Goal: Transaction & Acquisition: Purchase product/service

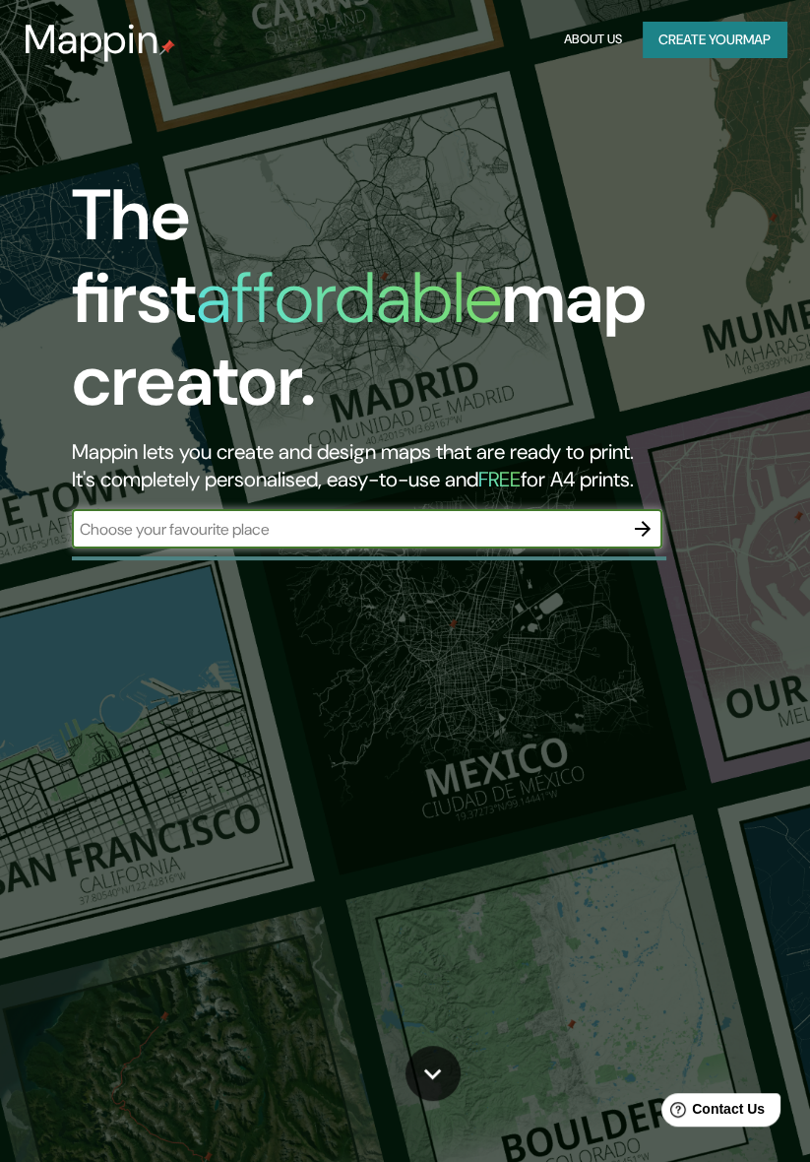
click at [146, 518] on input "text" at bounding box center [347, 529] width 551 height 23
click at [745, 54] on button "Create your map" at bounding box center [715, 40] width 144 height 36
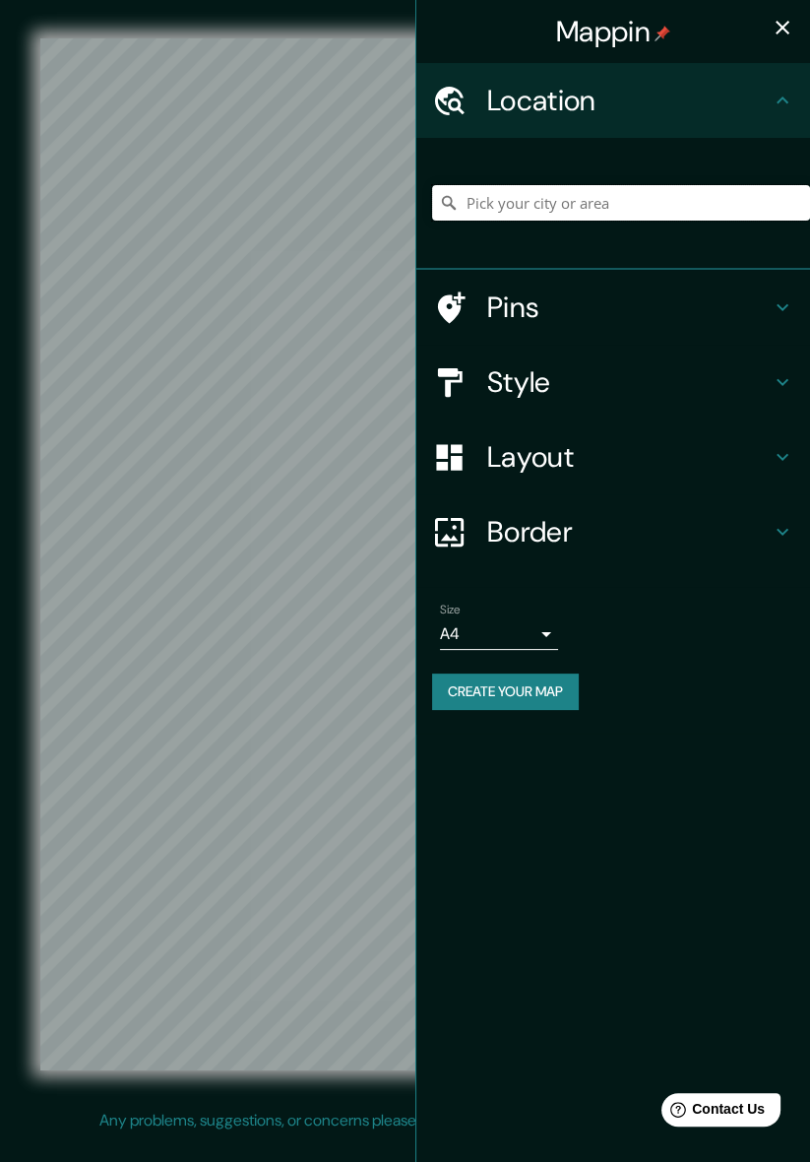
click at [663, 193] on input "Pick your city or area" at bounding box center [621, 202] width 378 height 35
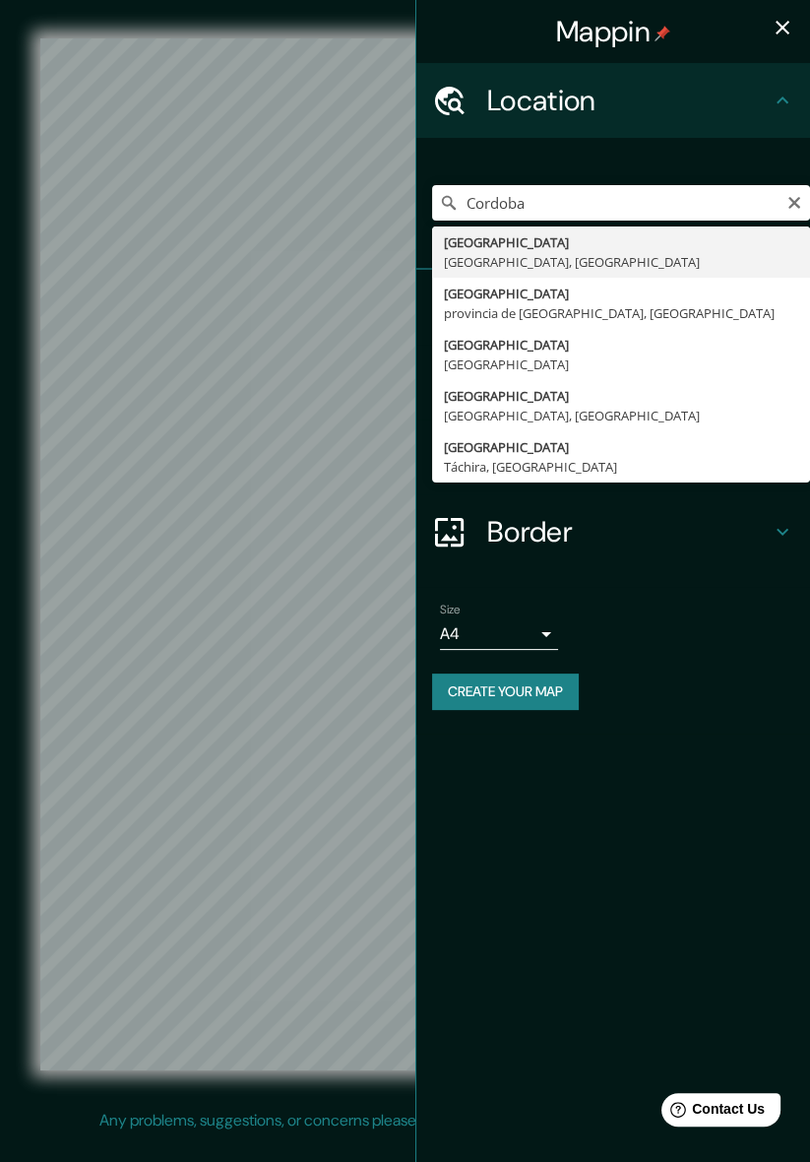
type input "[GEOGRAPHIC_DATA], [GEOGRAPHIC_DATA], [GEOGRAPHIC_DATA]"
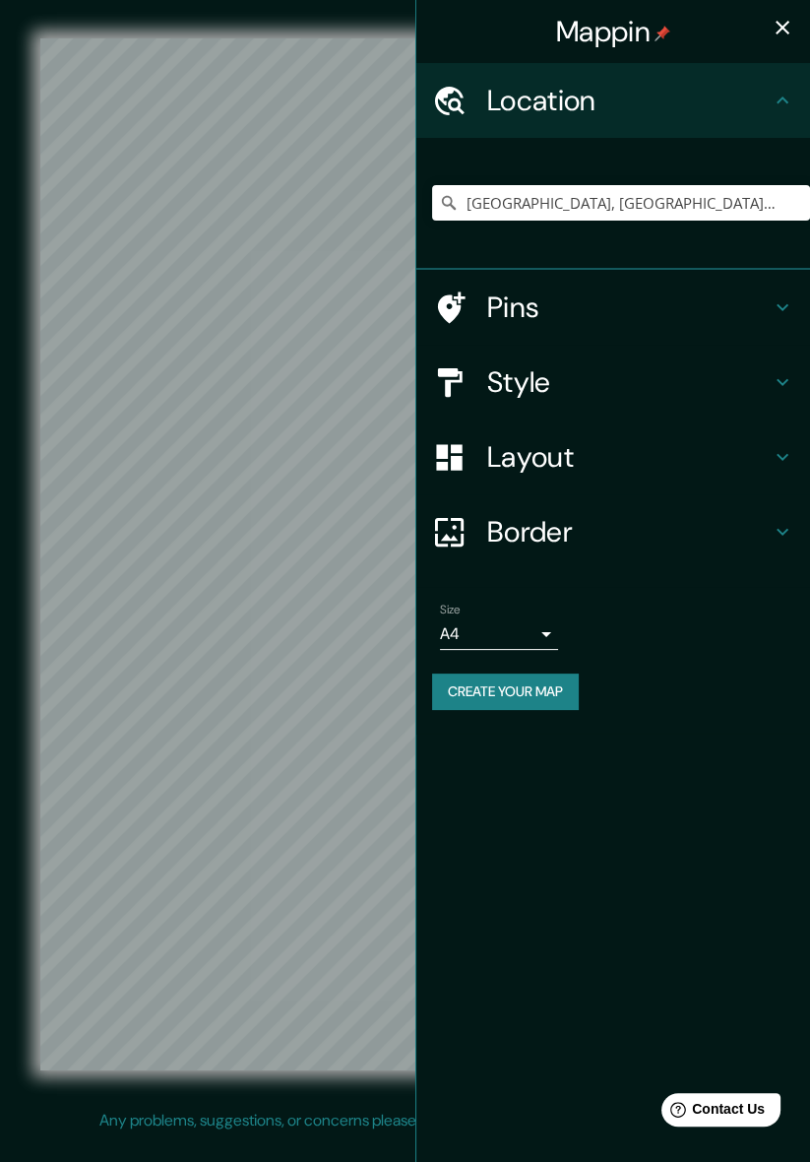
click at [786, 37] on icon "button" at bounding box center [783, 28] width 24 height 24
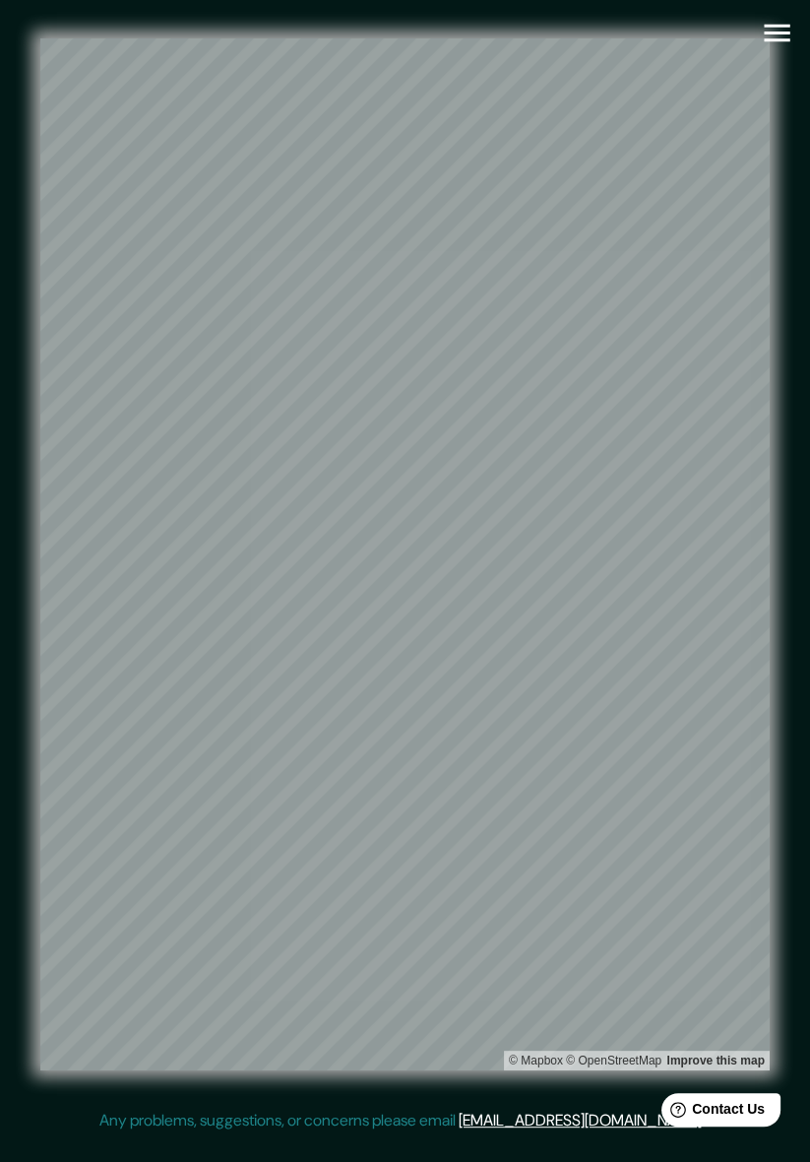
click at [793, 36] on icon "button" at bounding box center [777, 33] width 34 height 34
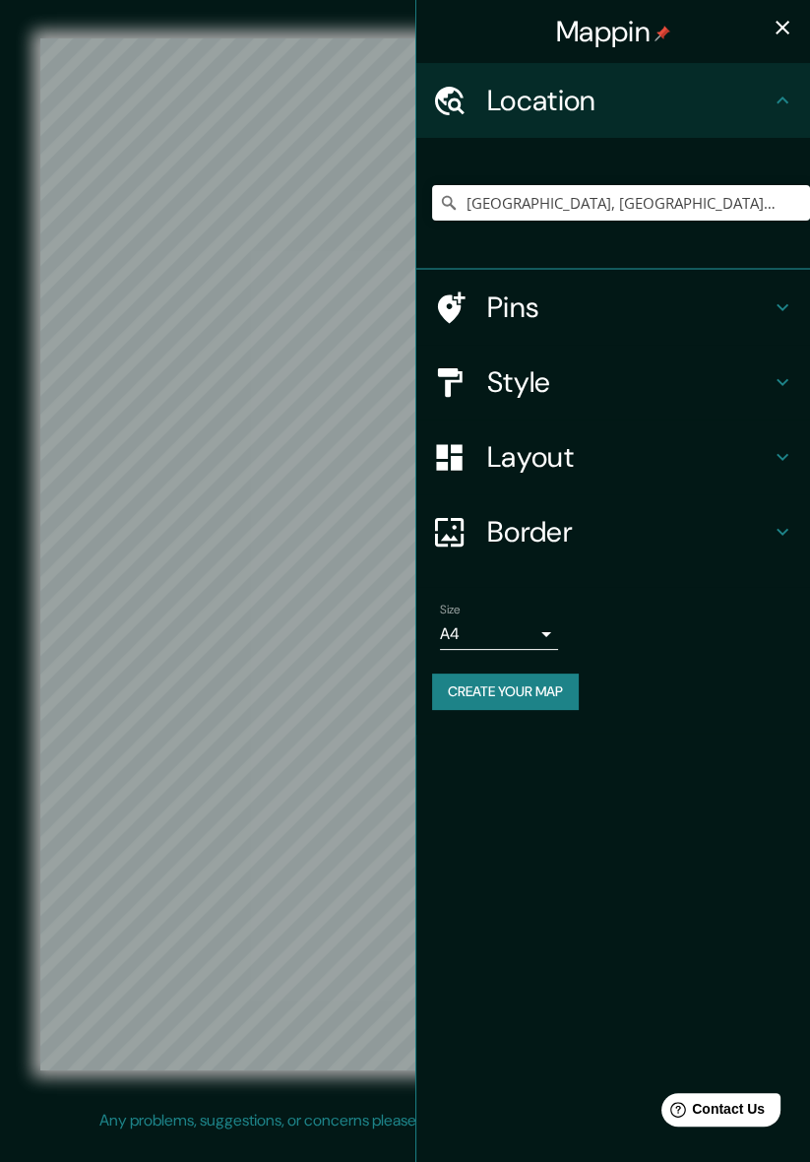
click at [540, 635] on body "Mappin Location [GEOGRAPHIC_DATA], [GEOGRAPHIC_DATA], [GEOGRAPHIC_DATA] Pins St…" at bounding box center [405, 581] width 810 height 1162
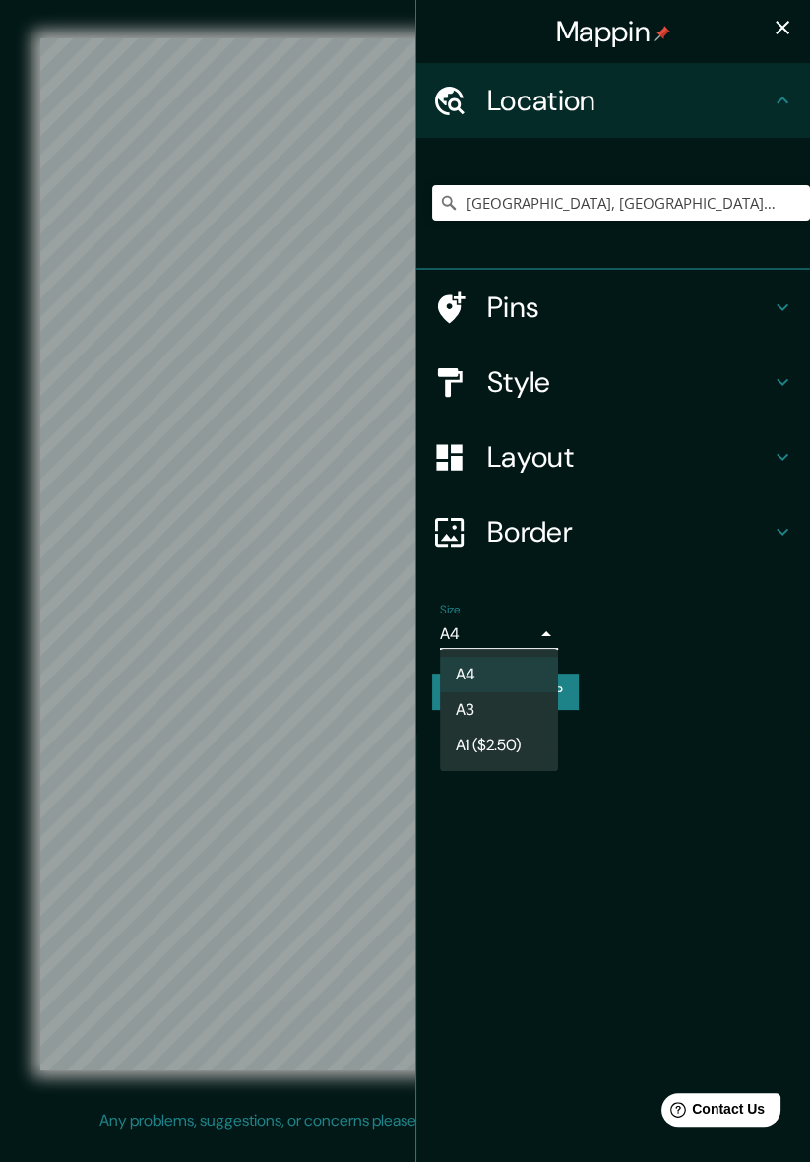
click at [489, 710] on li "A3" at bounding box center [499, 709] width 118 height 35
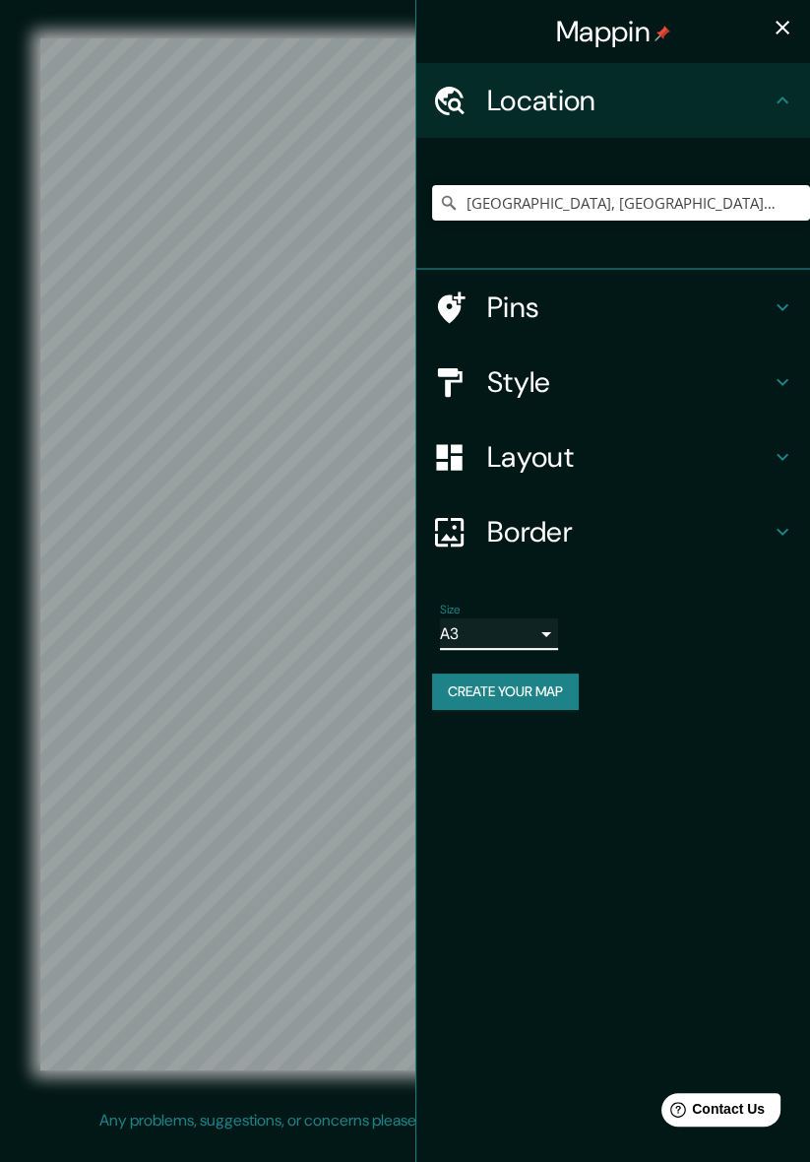
type input "a4"
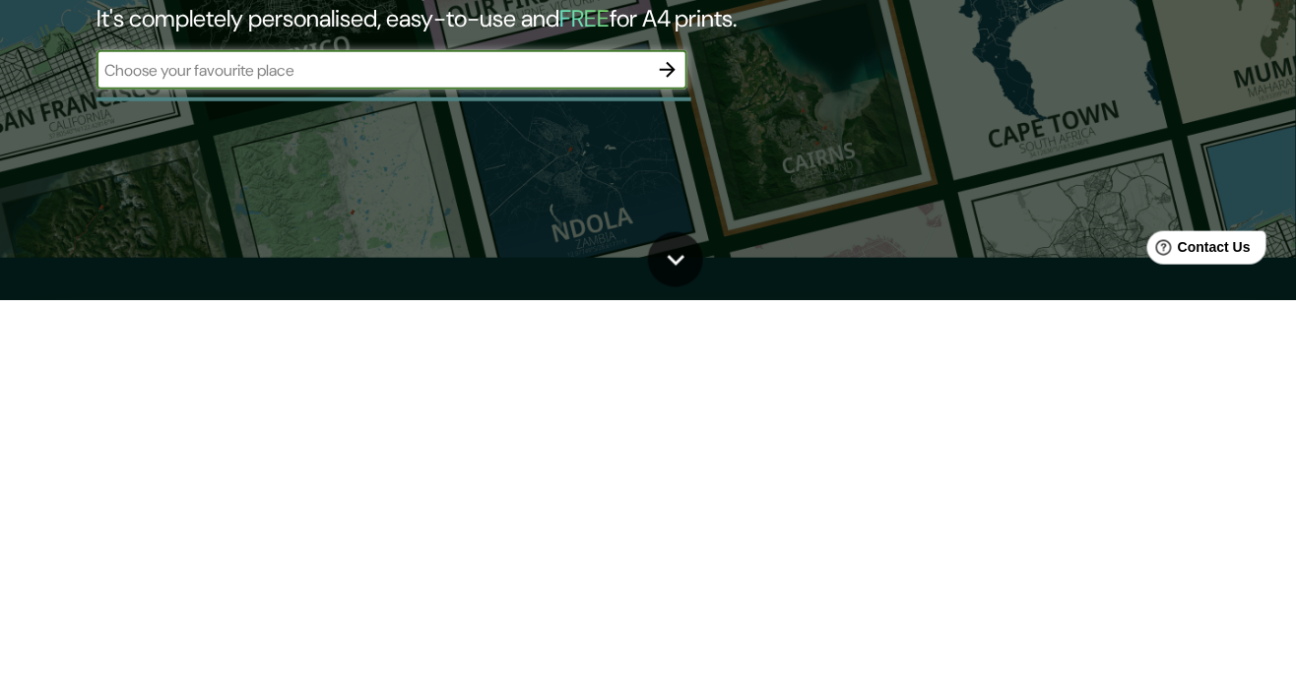
scroll to position [56, 0]
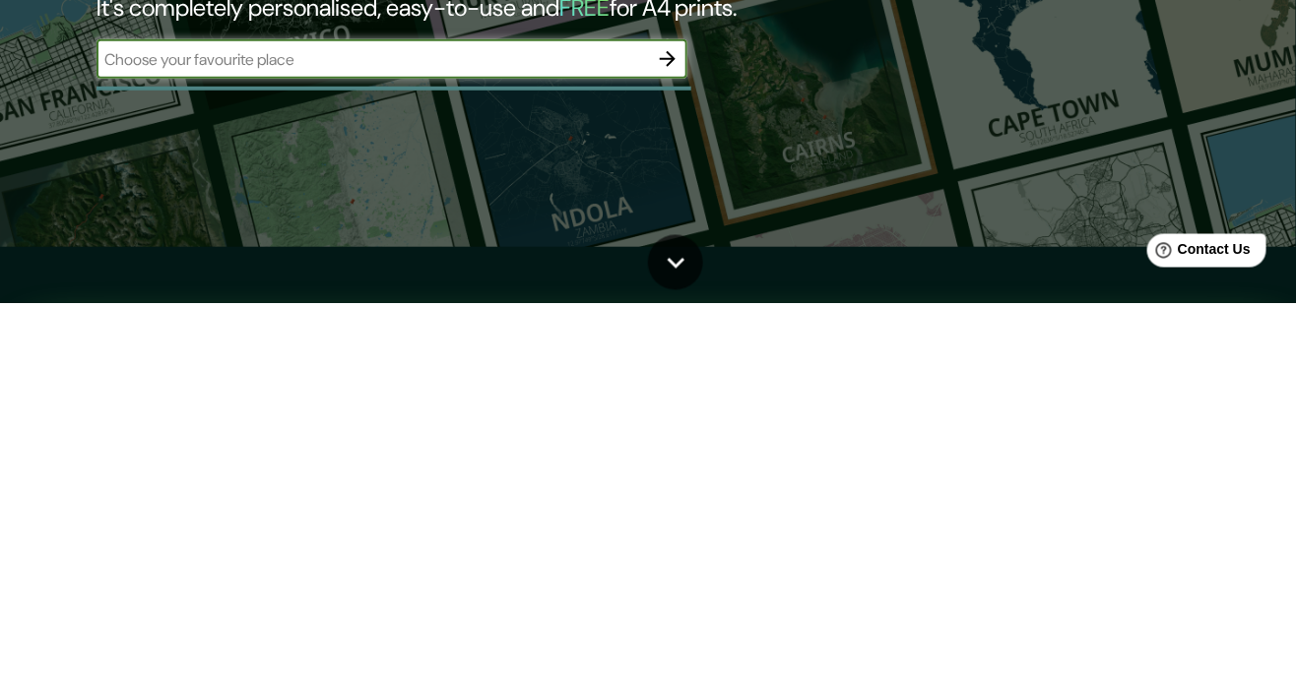
click at [154, 421] on input "text" at bounding box center [371, 432] width 551 height 23
type input "C"
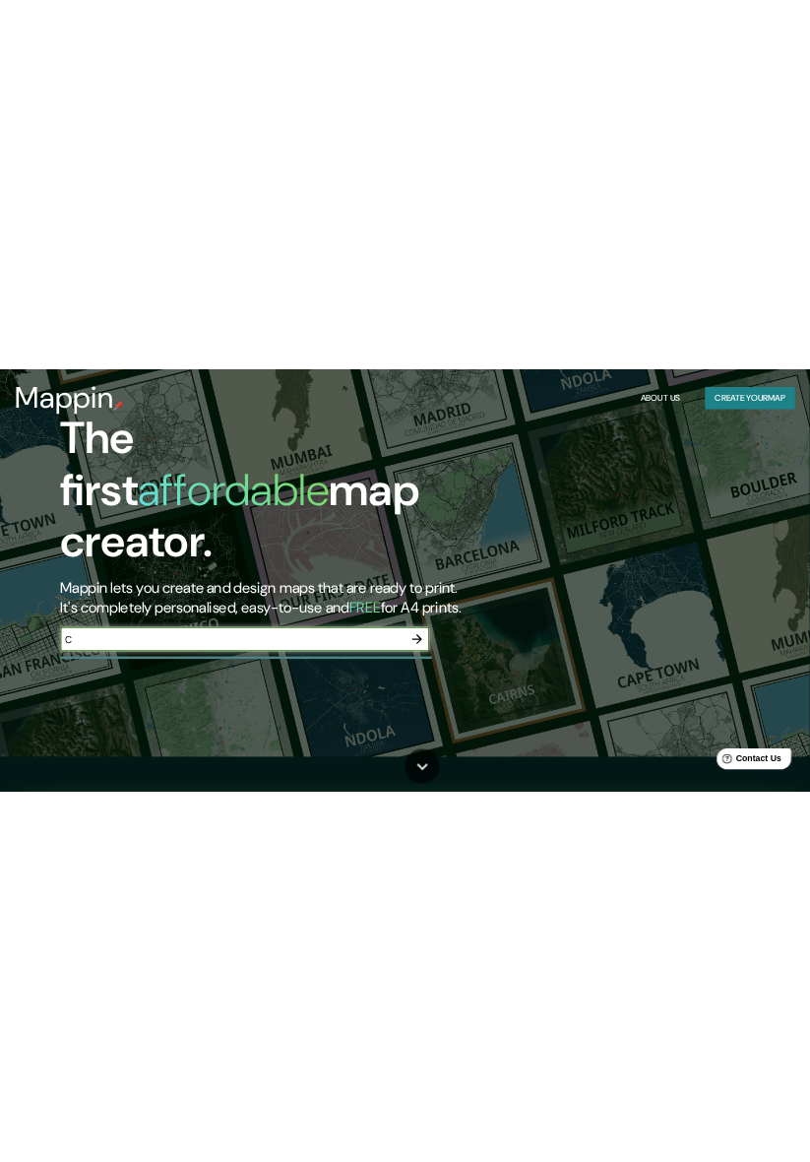
scroll to position [0, 0]
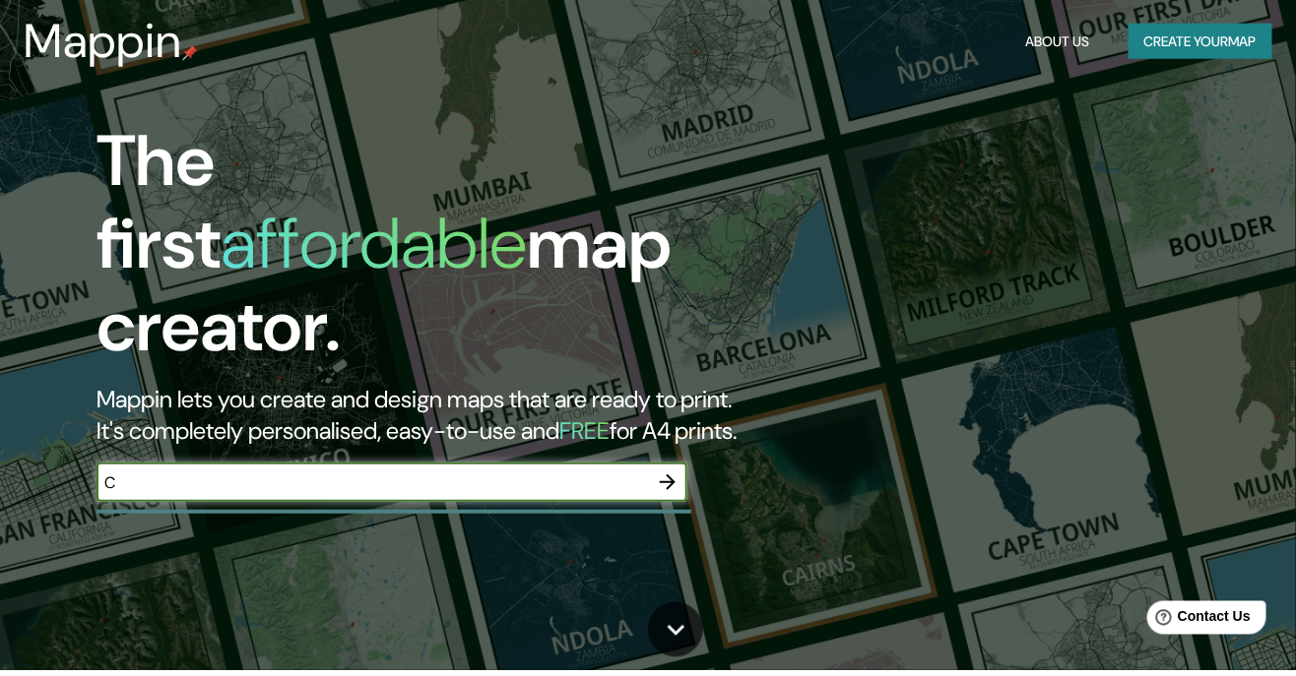
click at [809, 62] on button "Create your map" at bounding box center [1200, 48] width 144 height 36
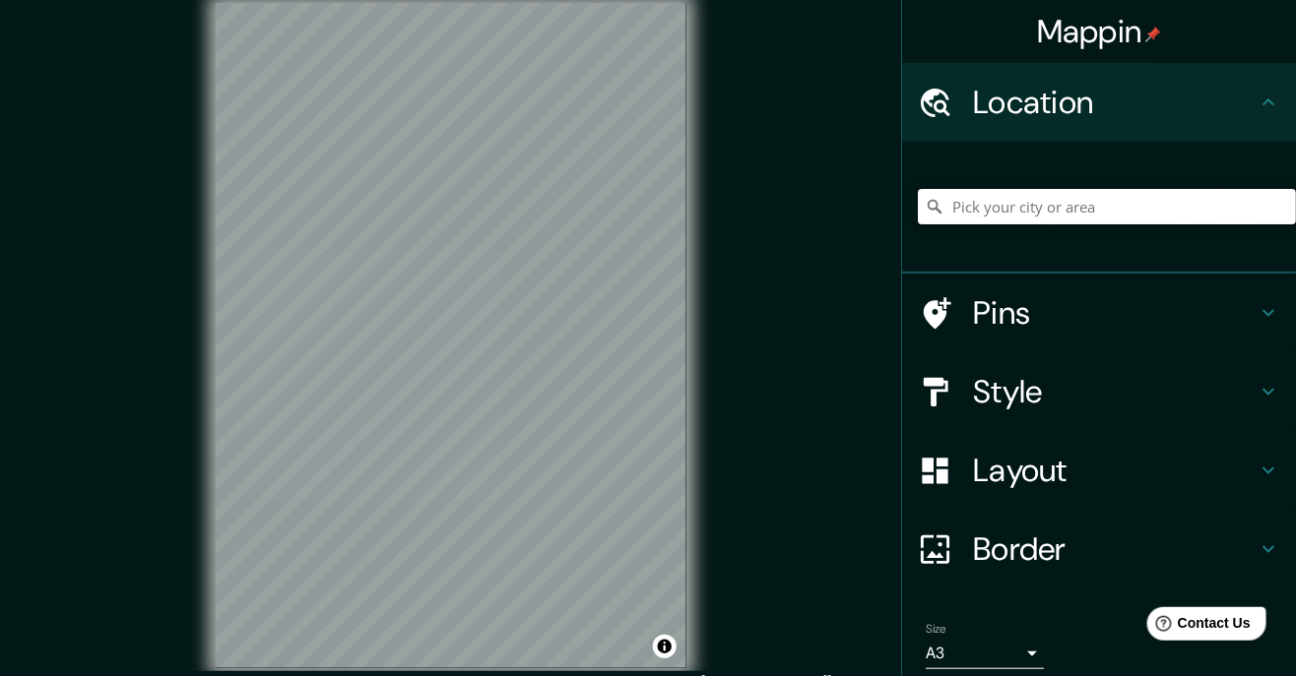
click at [809, 213] on input "Pick your city or area" at bounding box center [1107, 206] width 378 height 35
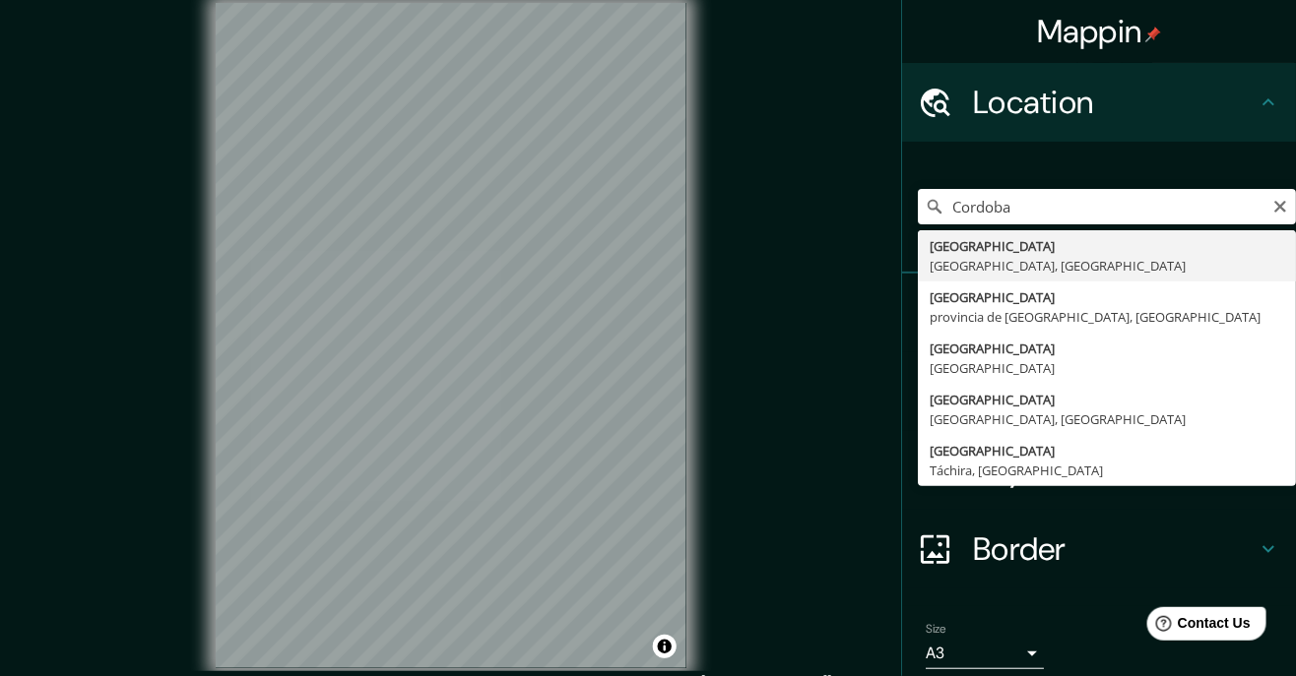
type input "[GEOGRAPHIC_DATA], [GEOGRAPHIC_DATA], [GEOGRAPHIC_DATA]"
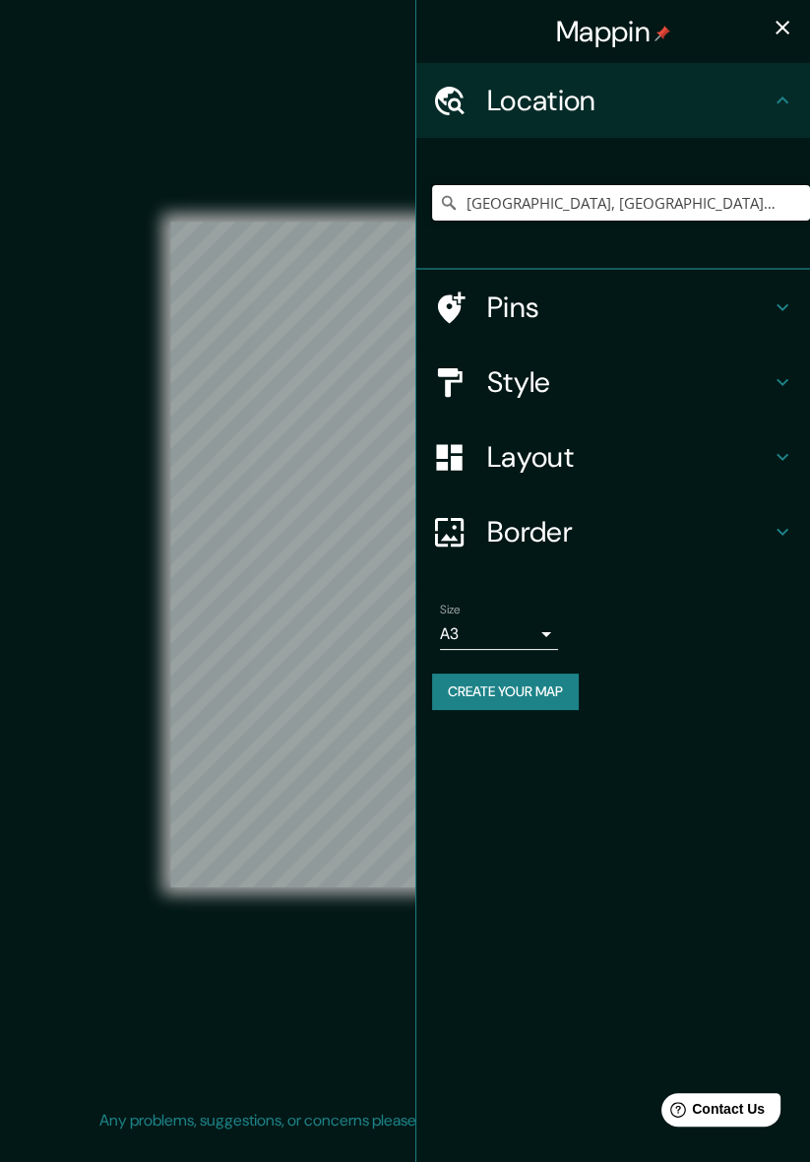
scroll to position [2, 0]
click at [776, 30] on icon "button" at bounding box center [783, 28] width 24 height 24
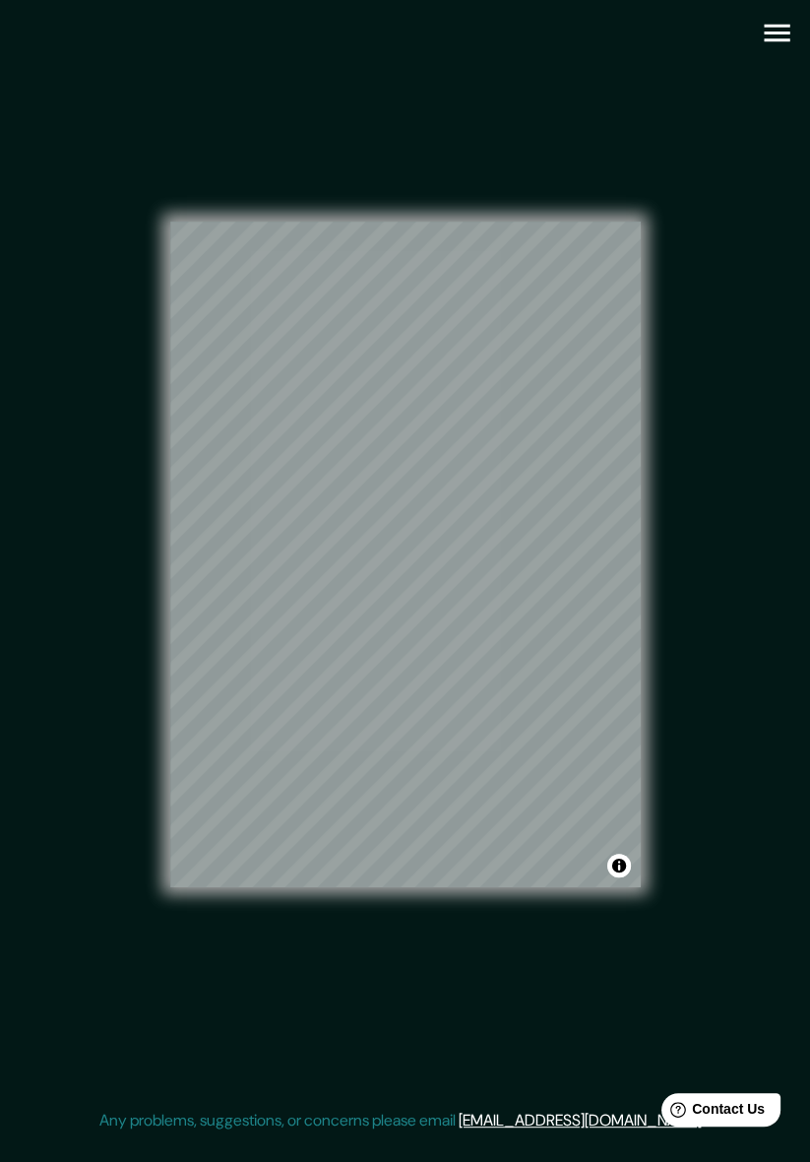
click at [778, 44] on icon "button" at bounding box center [777, 33] width 34 height 34
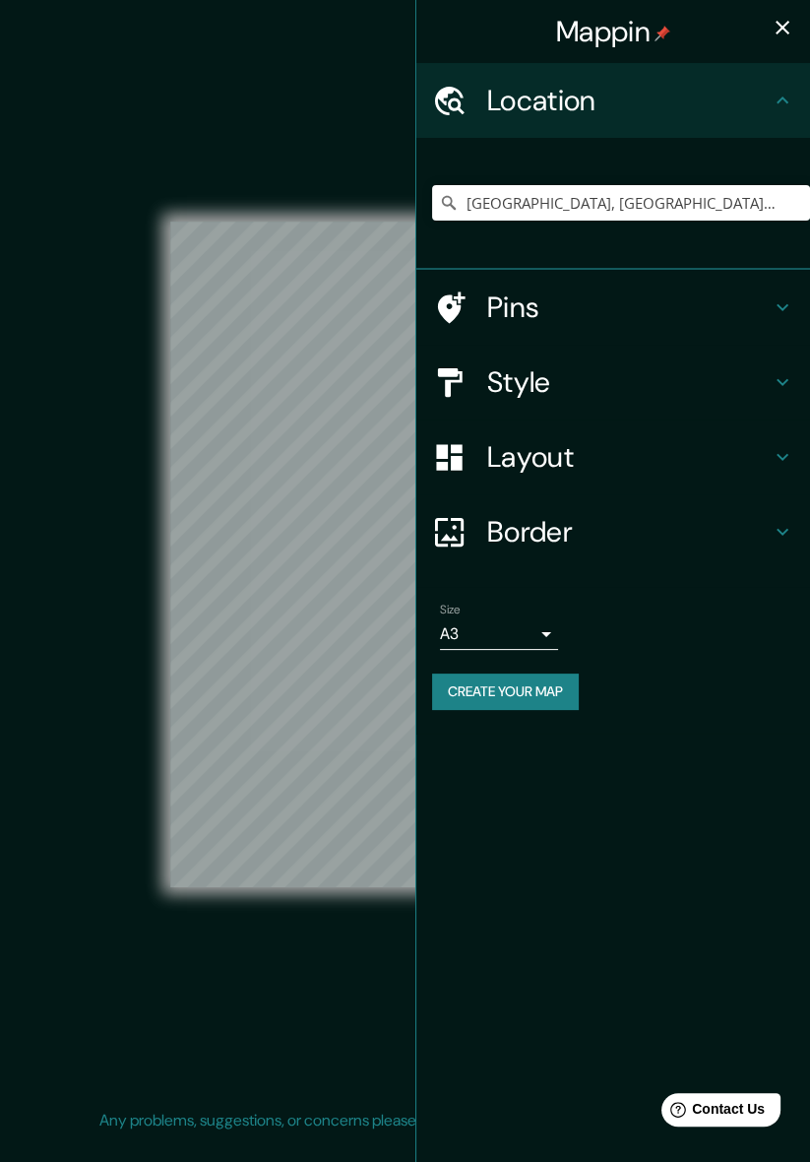
click at [723, 378] on h4 "Style" at bounding box center [629, 381] width 284 height 35
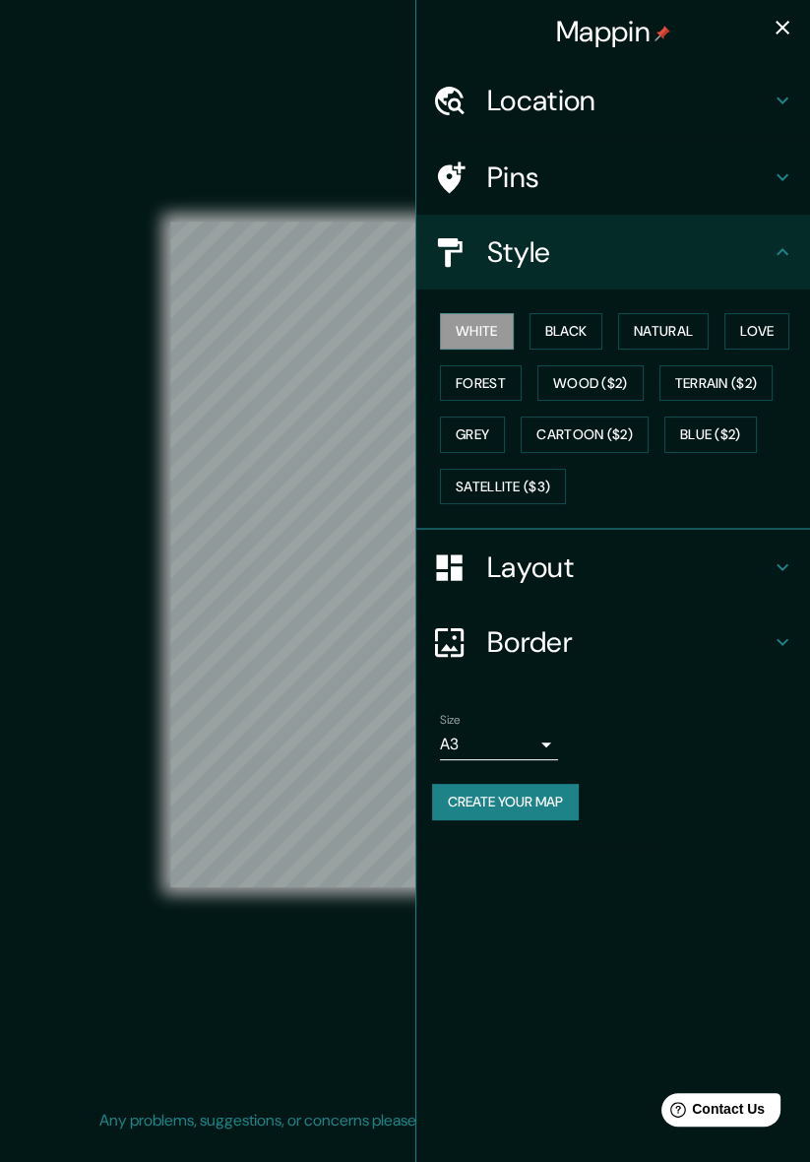
click at [578, 338] on button "Black" at bounding box center [567, 331] width 74 height 36
click at [785, 26] on icon "button" at bounding box center [783, 28] width 14 height 14
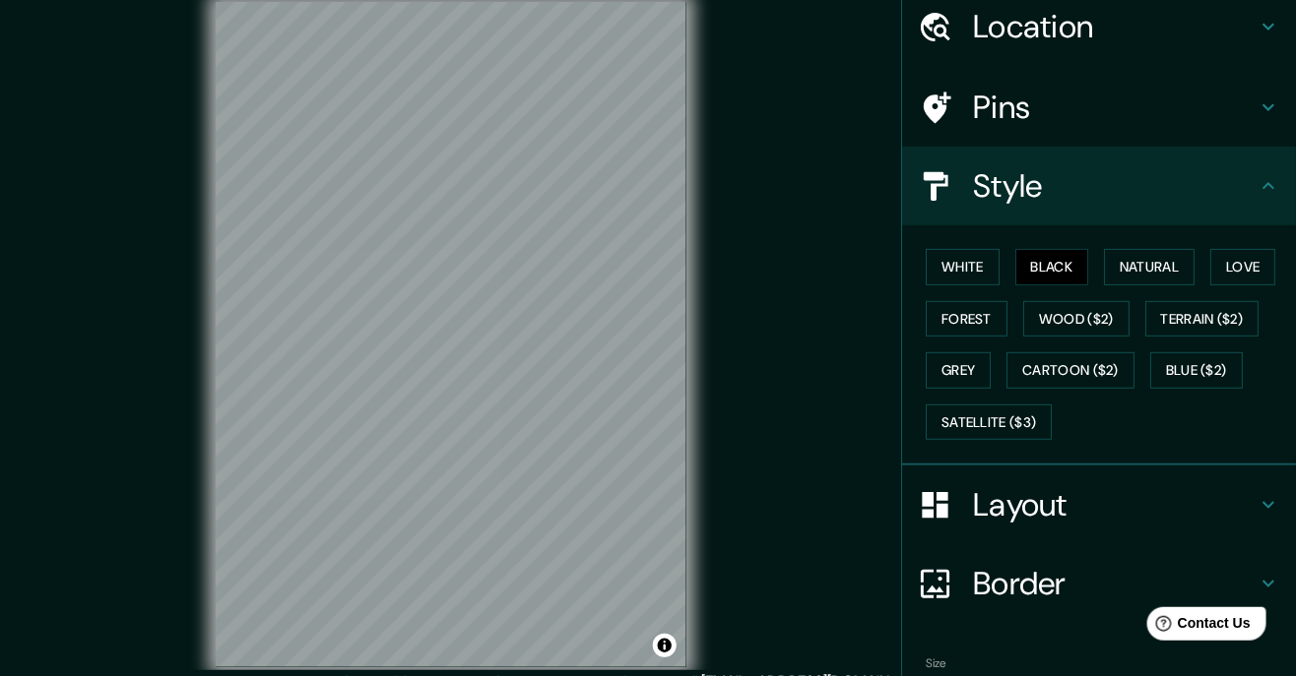
scroll to position [182, 0]
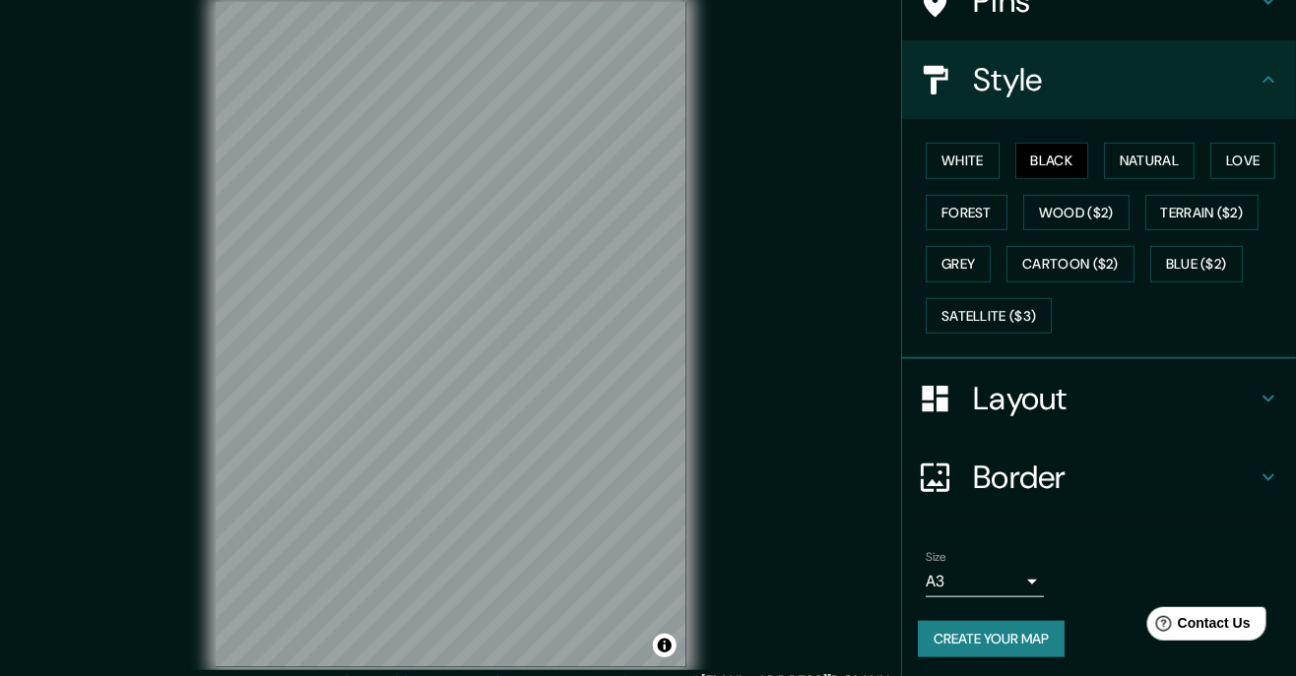
click at [809, 576] on body "Mappin Location [GEOGRAPHIC_DATA], [GEOGRAPHIC_DATA], [GEOGRAPHIC_DATA] Pins St…" at bounding box center [648, 337] width 1296 height 676
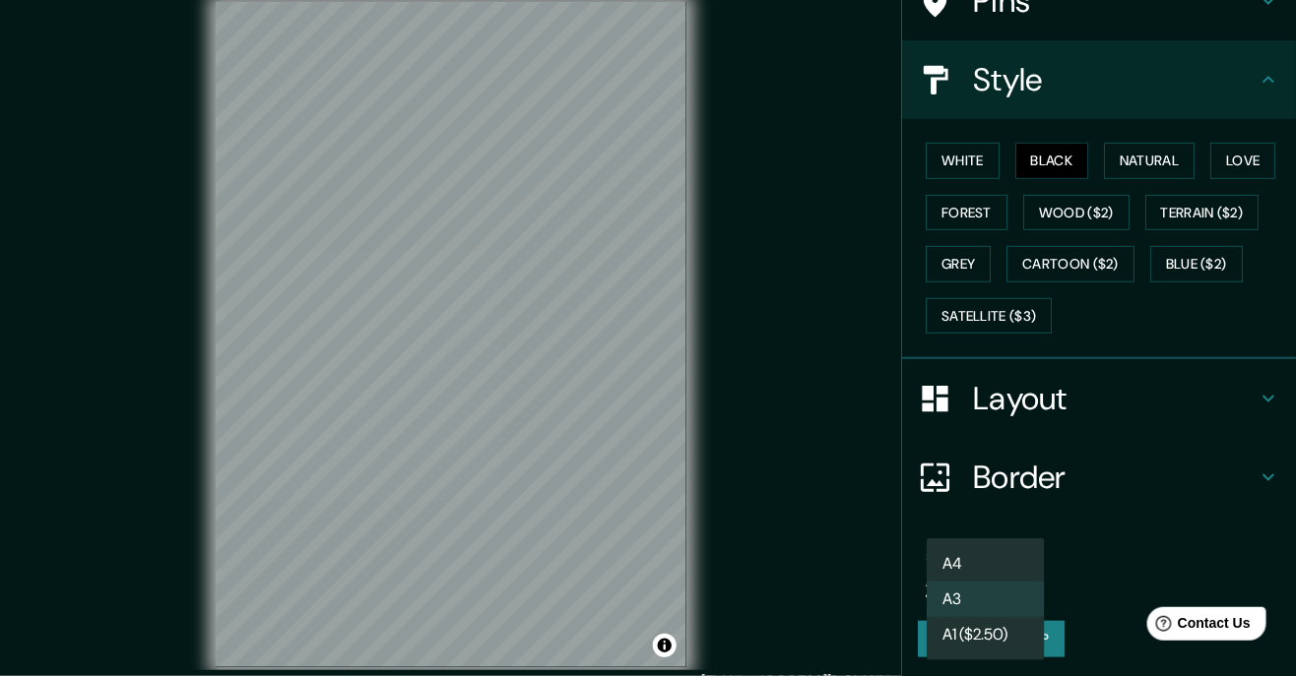
click at [809, 591] on li "A3" at bounding box center [985, 599] width 118 height 35
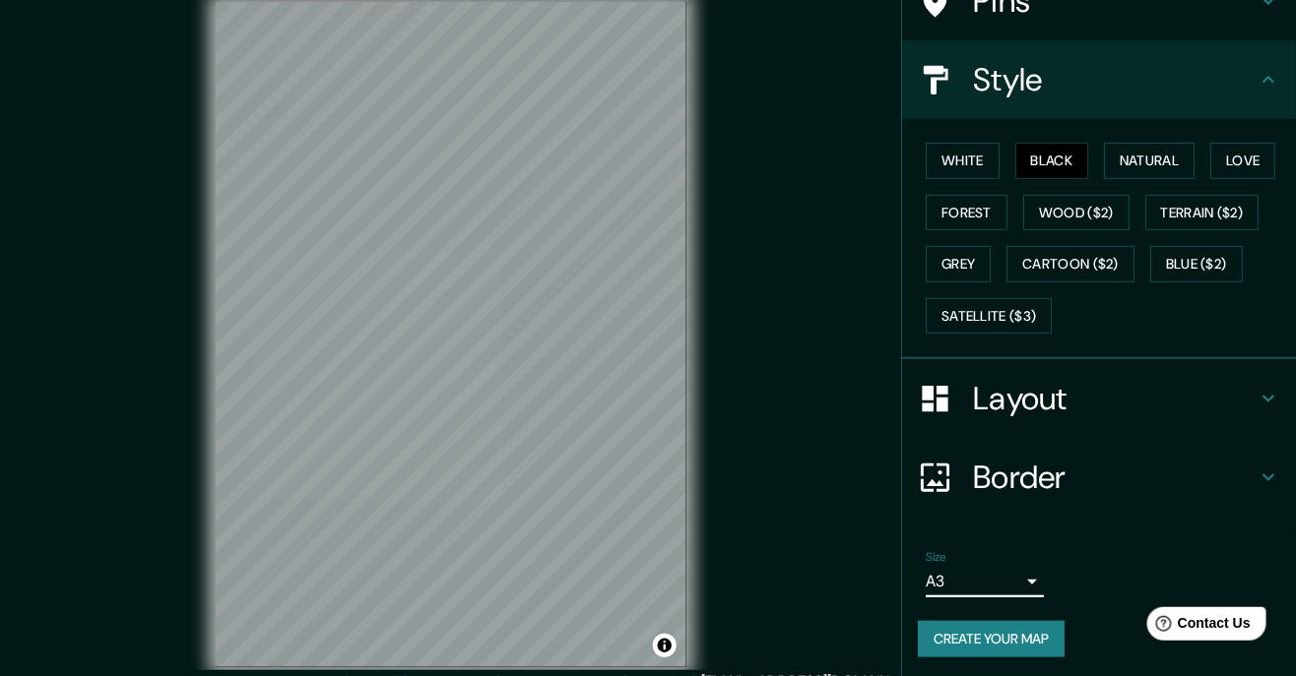
click at [809, 396] on icon at bounding box center [1268, 399] width 24 height 24
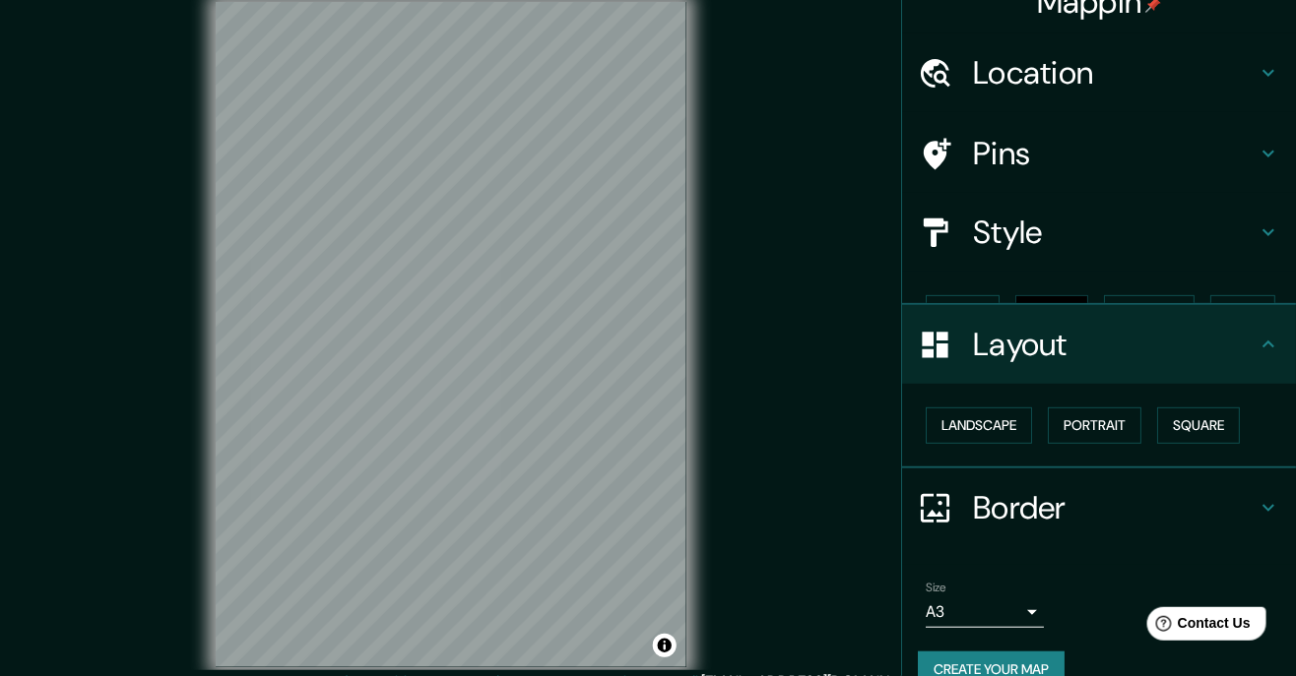
scroll to position [30, 0]
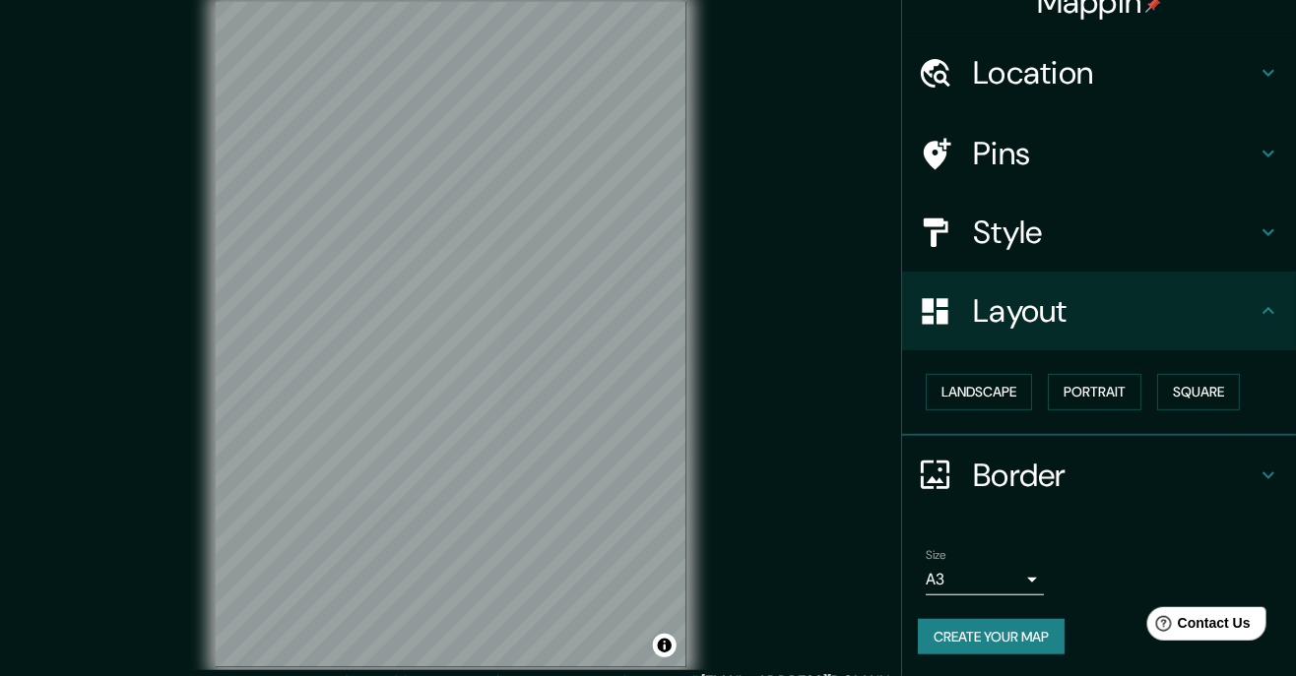
click at [809, 320] on icon at bounding box center [1268, 311] width 24 height 24
click at [809, 464] on icon at bounding box center [1268, 476] width 24 height 24
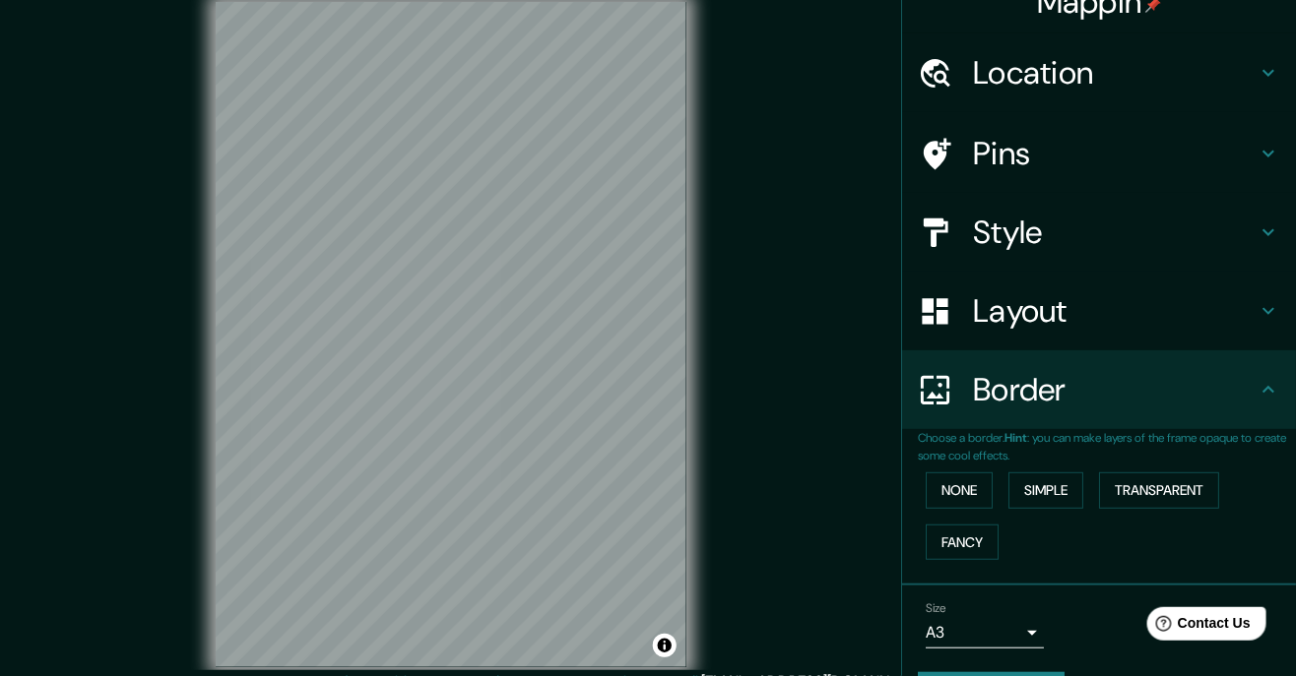
click at [809, 393] on icon at bounding box center [1268, 390] width 24 height 24
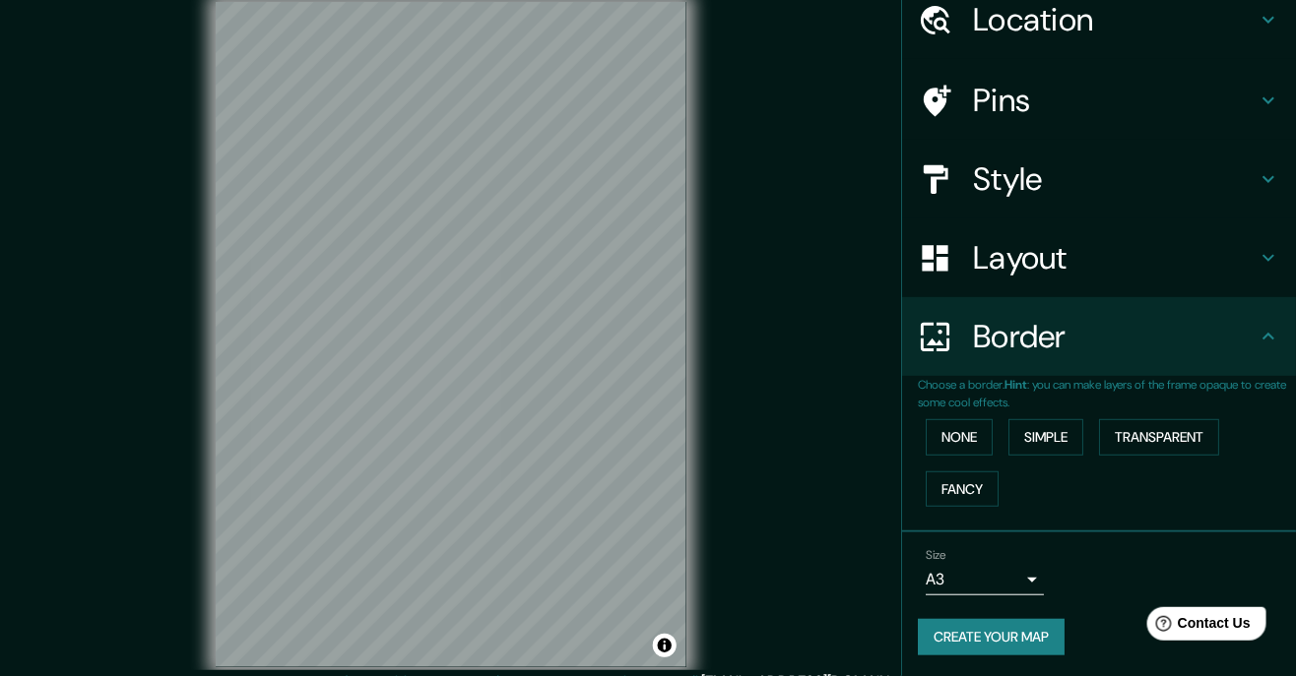
scroll to position [0, 0]
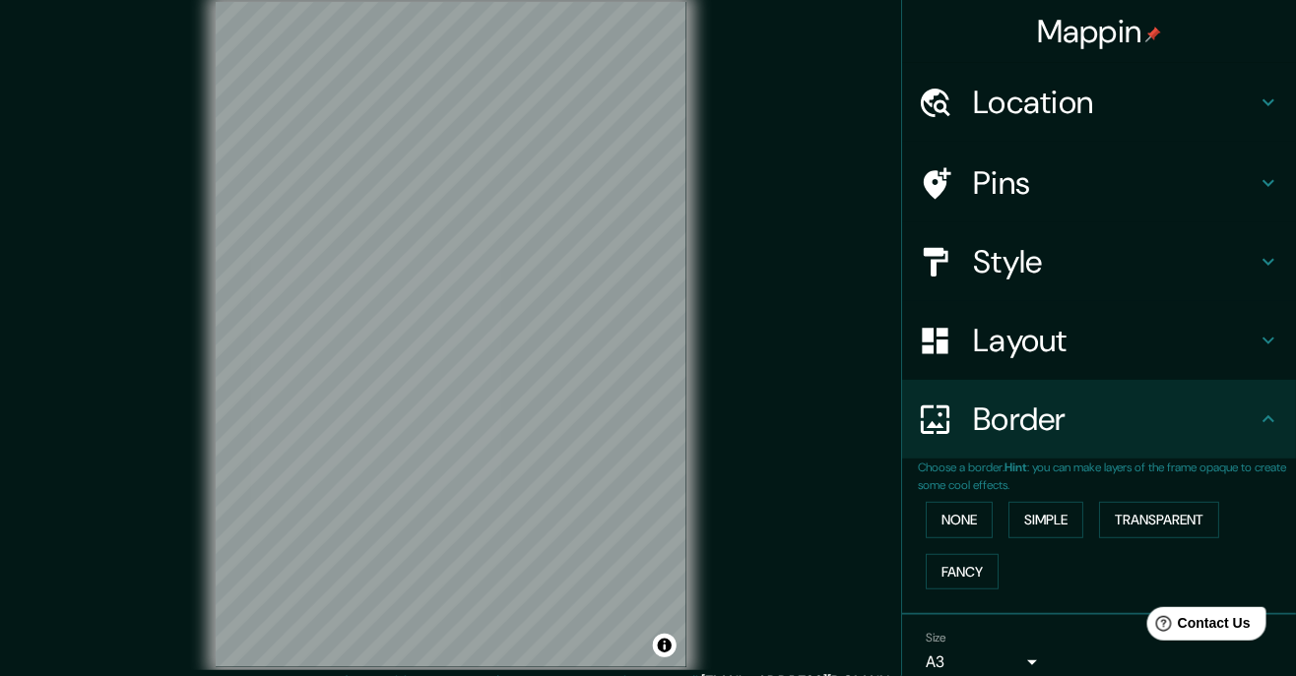
click at [809, 183] on icon at bounding box center [1268, 183] width 12 height 7
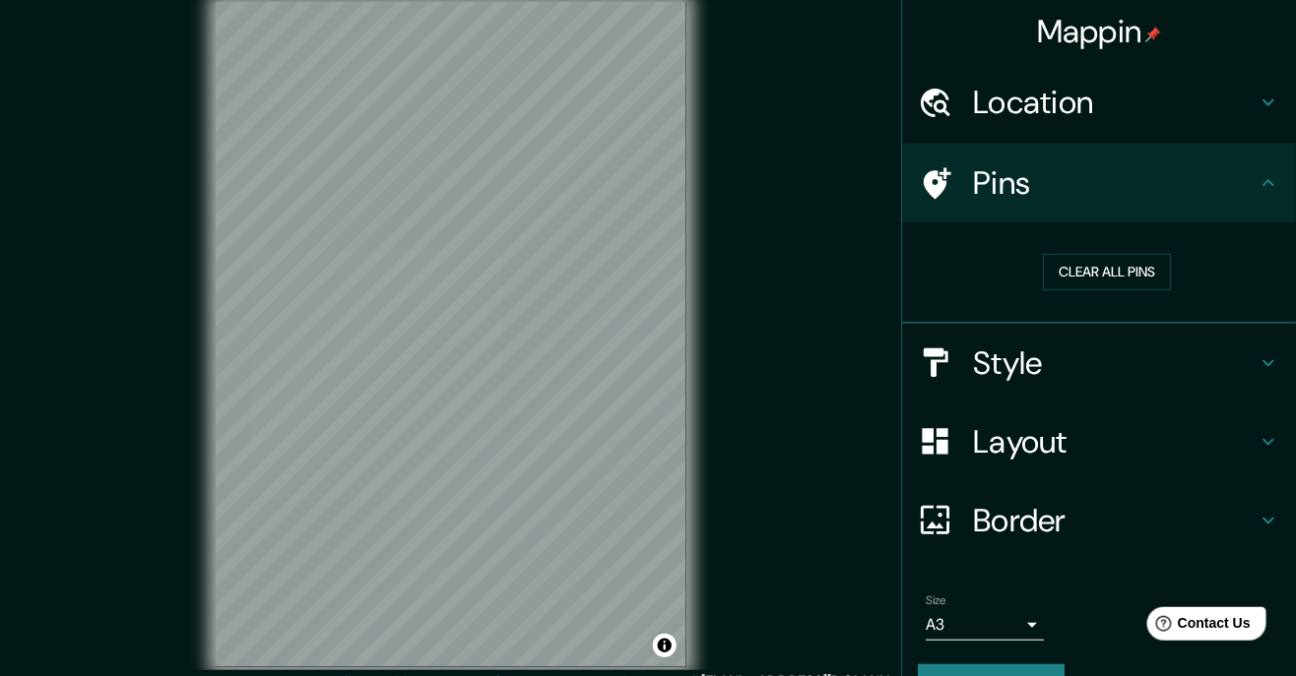
click at [809, 178] on icon at bounding box center [1268, 183] width 24 height 24
click at [809, 357] on h4 "Style" at bounding box center [1115, 363] width 284 height 39
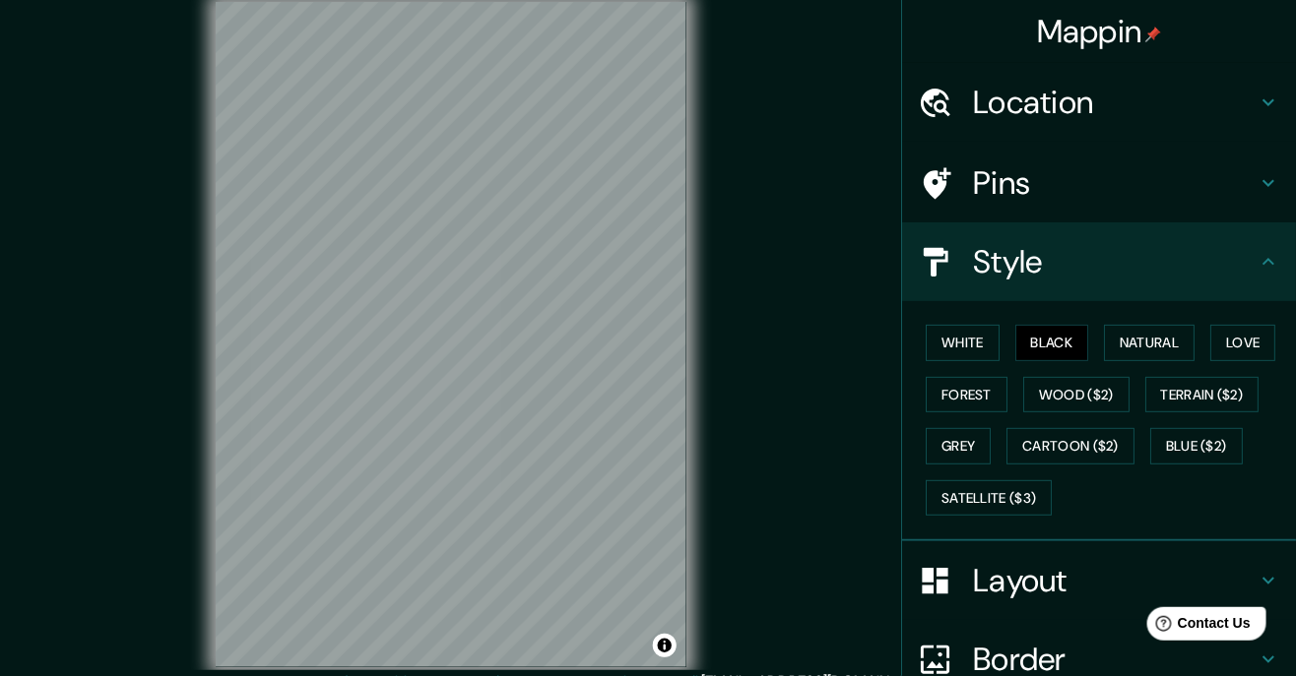
click at [809, 269] on icon at bounding box center [1268, 262] width 24 height 24
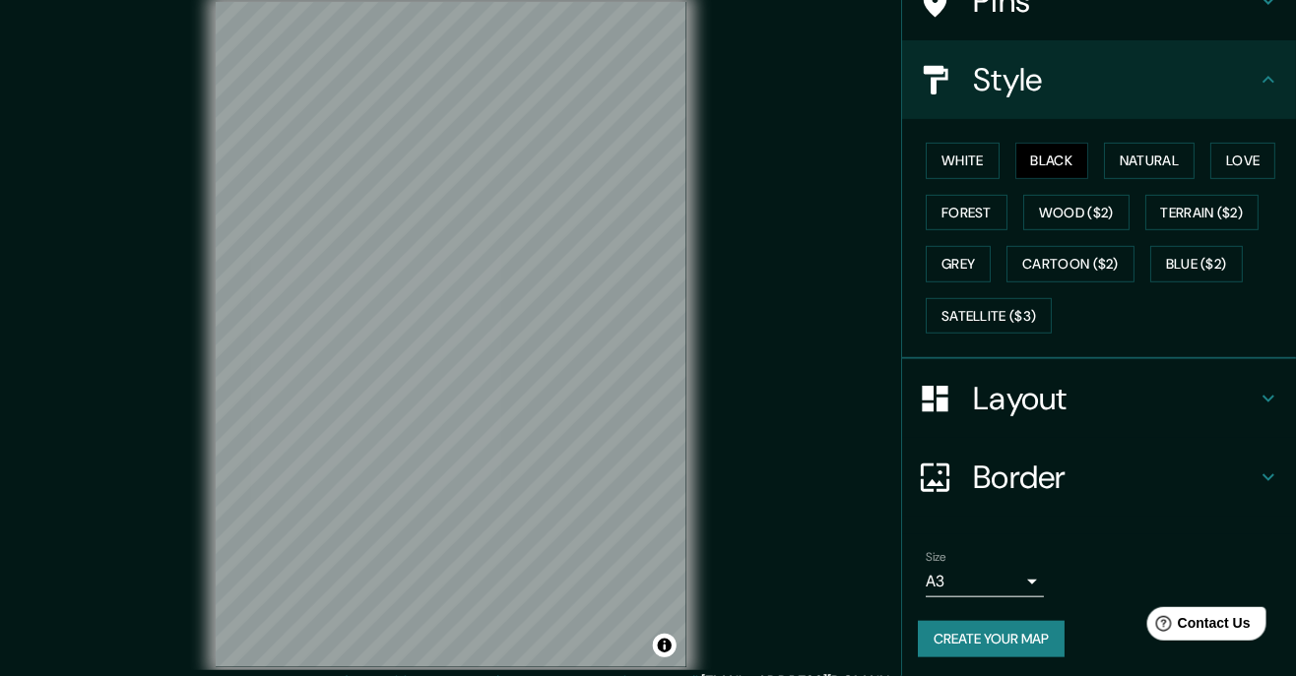
click at [809, 410] on h4 "Layout" at bounding box center [1115, 398] width 284 height 39
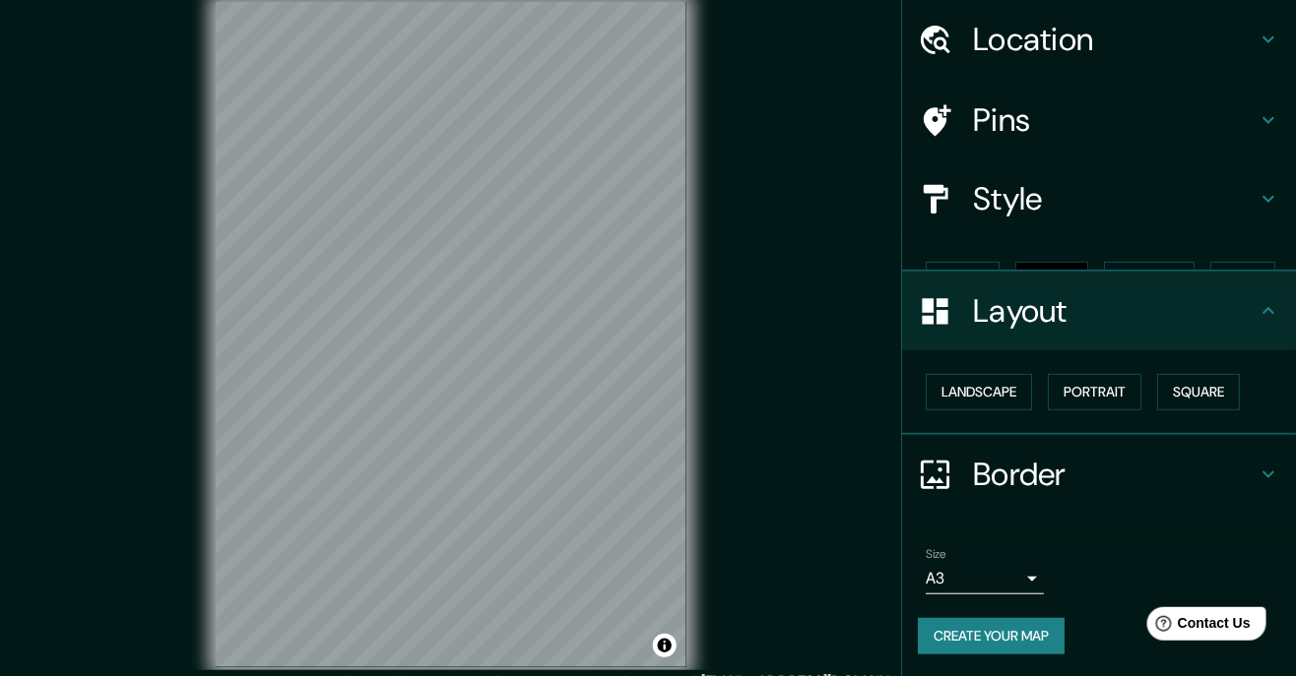
scroll to position [30, 0]
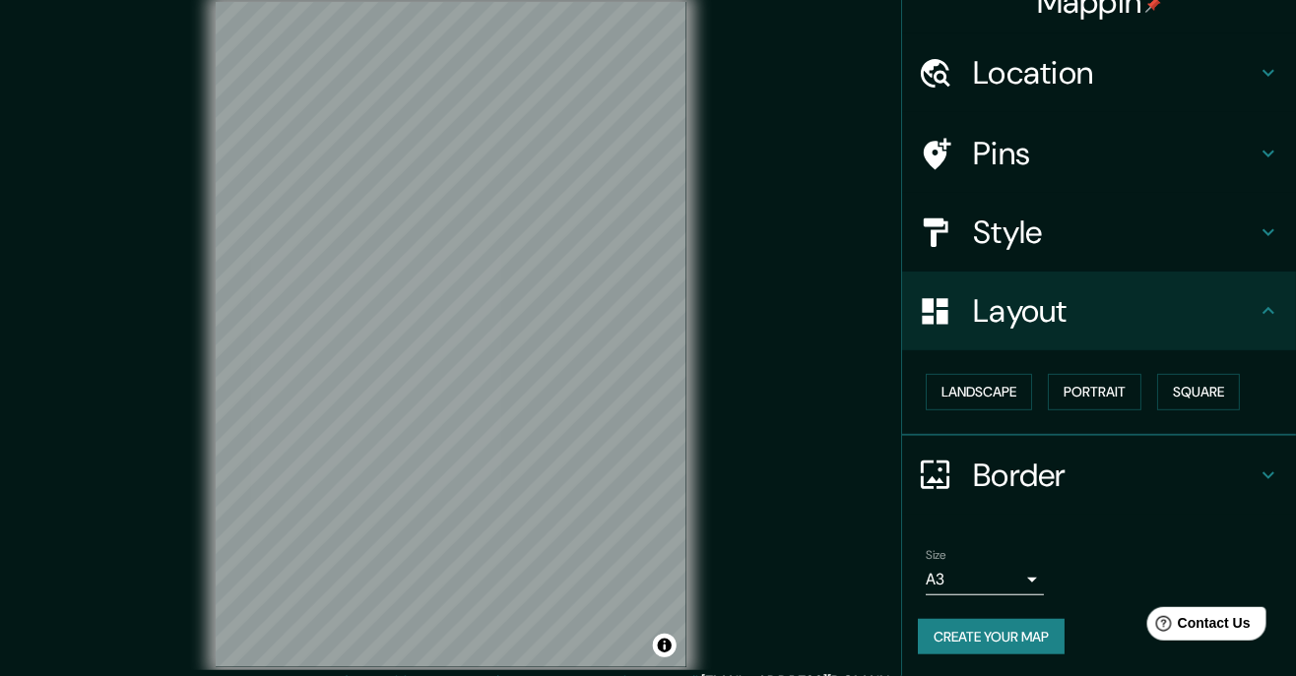
click at [809, 394] on button "Landscape" at bounding box center [978, 392] width 106 height 36
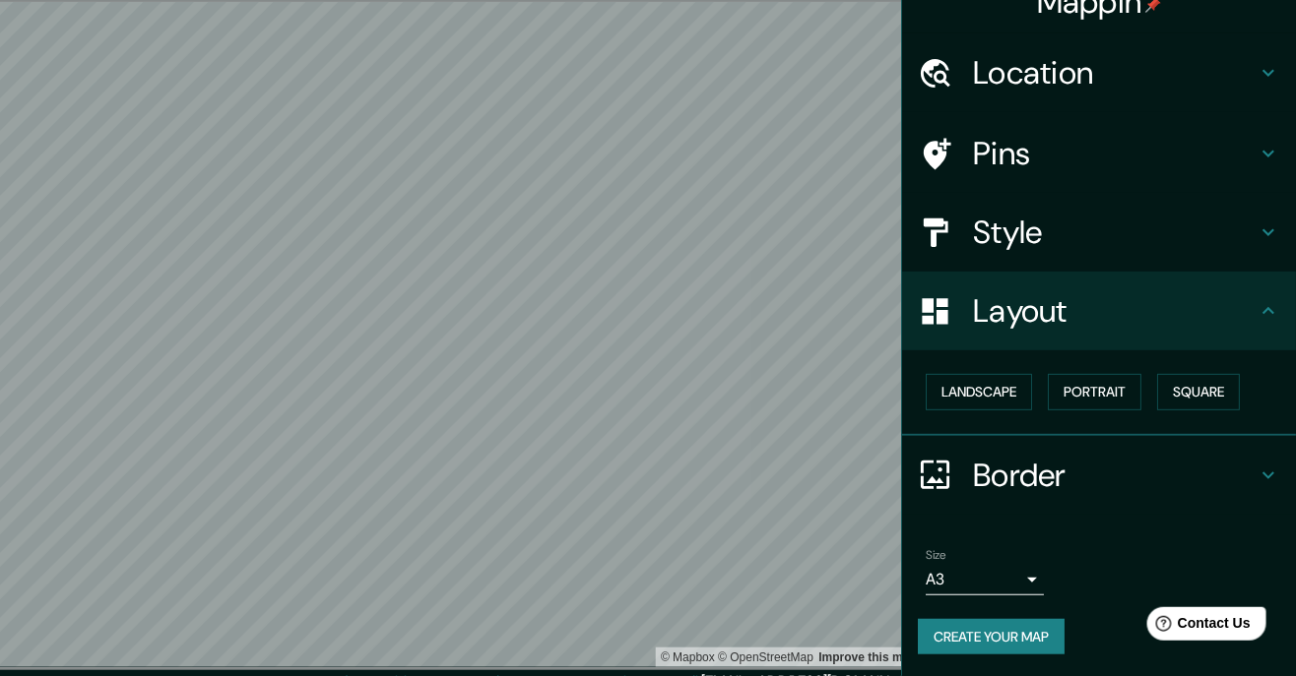
click at [809, 234] on h4 "Style" at bounding box center [1115, 232] width 284 height 39
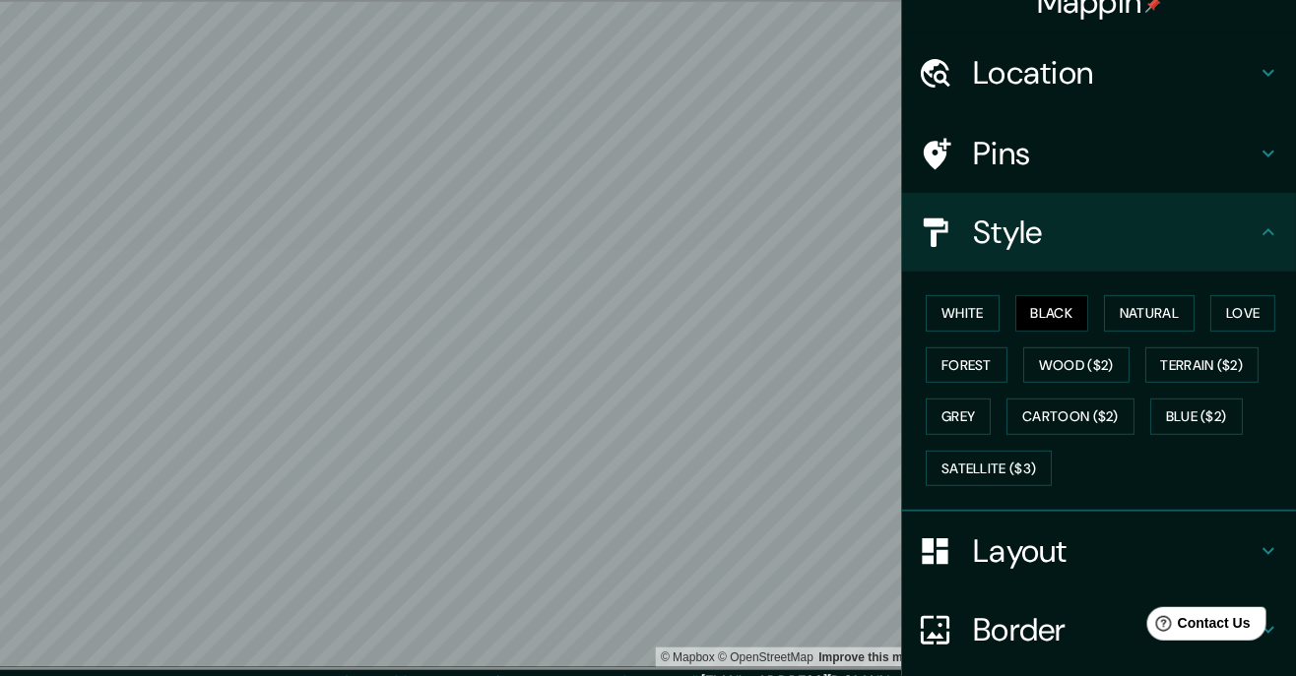
click at [809, 312] on button "White" at bounding box center [962, 313] width 74 height 36
click at [809, 413] on button "Cartoon ($2)" at bounding box center [1070, 417] width 128 height 36
click at [809, 419] on button "Grey" at bounding box center [957, 417] width 65 height 36
click at [809, 423] on button "Blue ($2)" at bounding box center [1196, 417] width 93 height 36
click at [809, 470] on button "Satellite ($3)" at bounding box center [988, 469] width 126 height 36
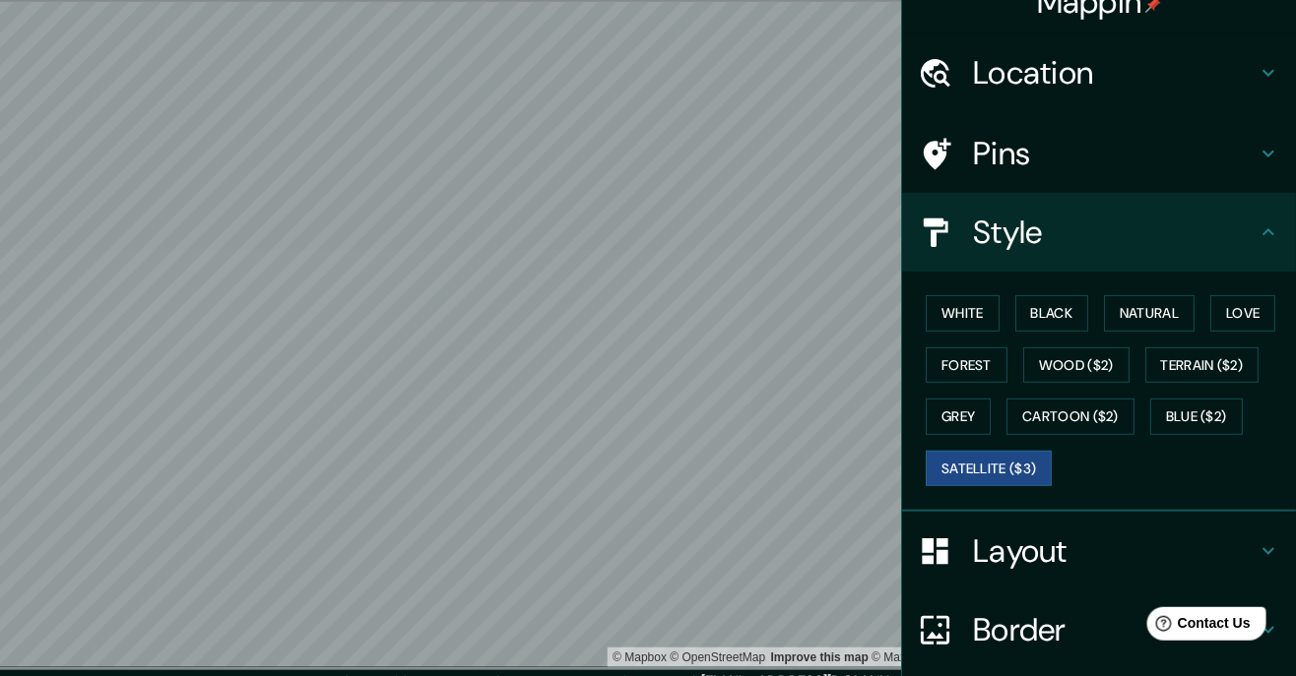
click at [809, 419] on button "Grey" at bounding box center [957, 417] width 65 height 36
click at [809, 369] on button "Wood ($2)" at bounding box center [1076, 366] width 106 height 36
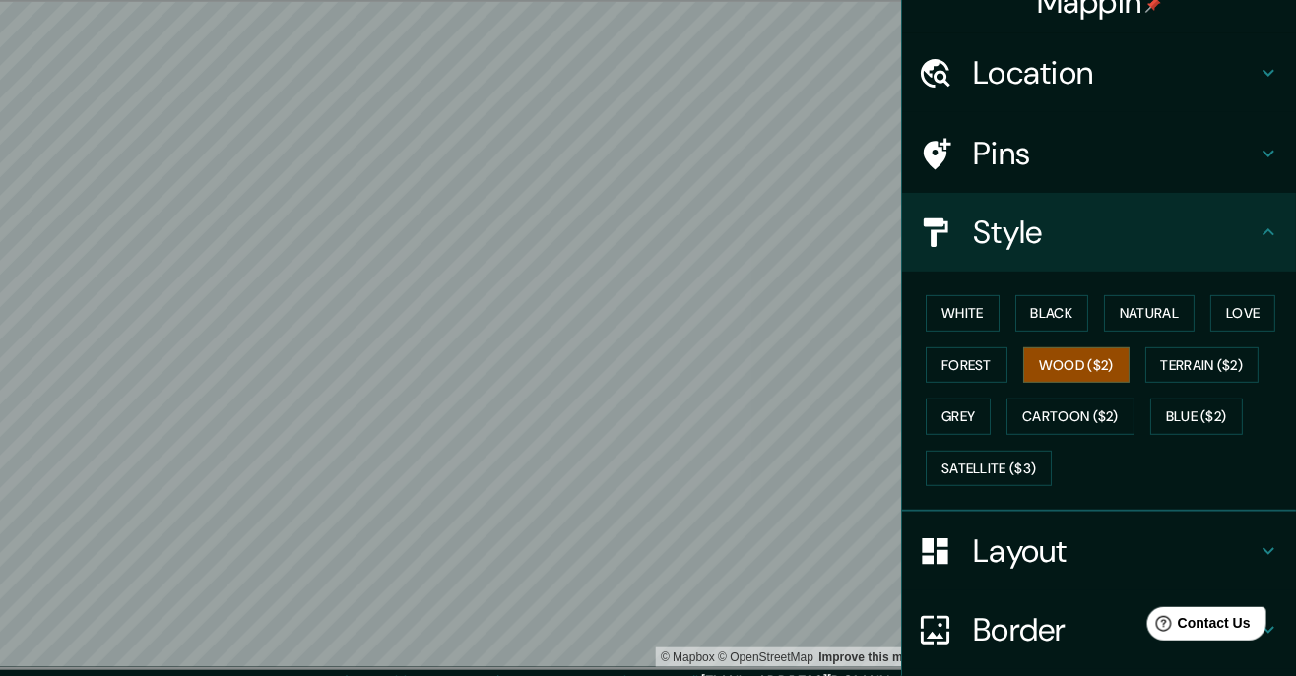
click at [809, 363] on button "Terrain ($2)" at bounding box center [1202, 366] width 114 height 36
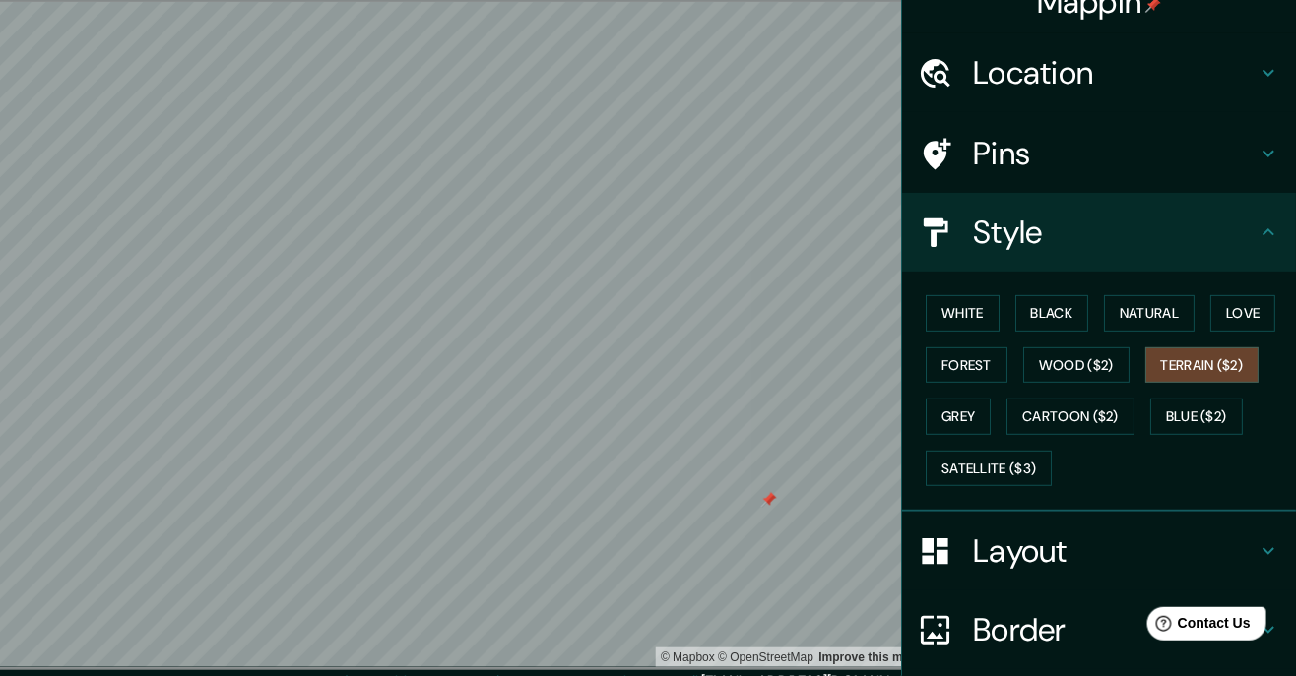
click at [809, 312] on button "Love" at bounding box center [1242, 313] width 65 height 36
click at [809, 313] on button "Natural" at bounding box center [1149, 313] width 91 height 36
click at [809, 318] on button "Black" at bounding box center [1052, 313] width 74 height 36
click at [809, 313] on button "Natural" at bounding box center [1149, 313] width 91 height 36
click at [809, 362] on button "Wood ($2)" at bounding box center [1076, 366] width 106 height 36
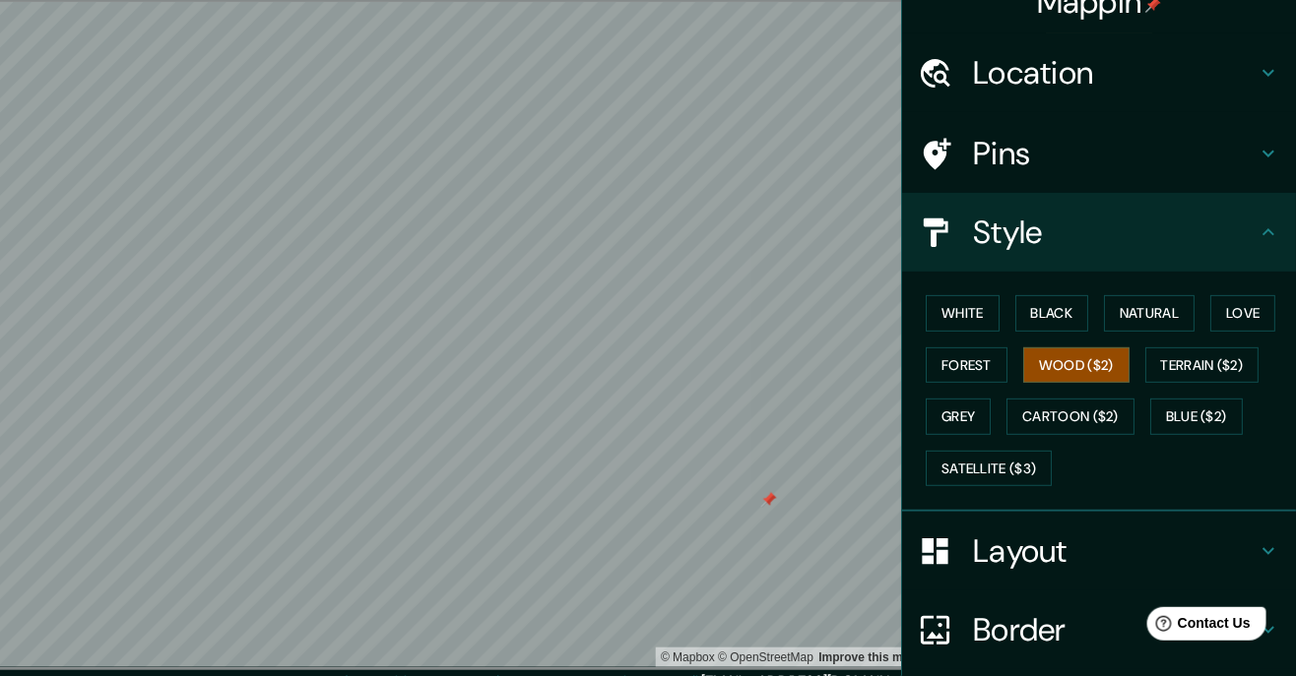
click at [809, 356] on button "Terrain ($2)" at bounding box center [1202, 366] width 114 height 36
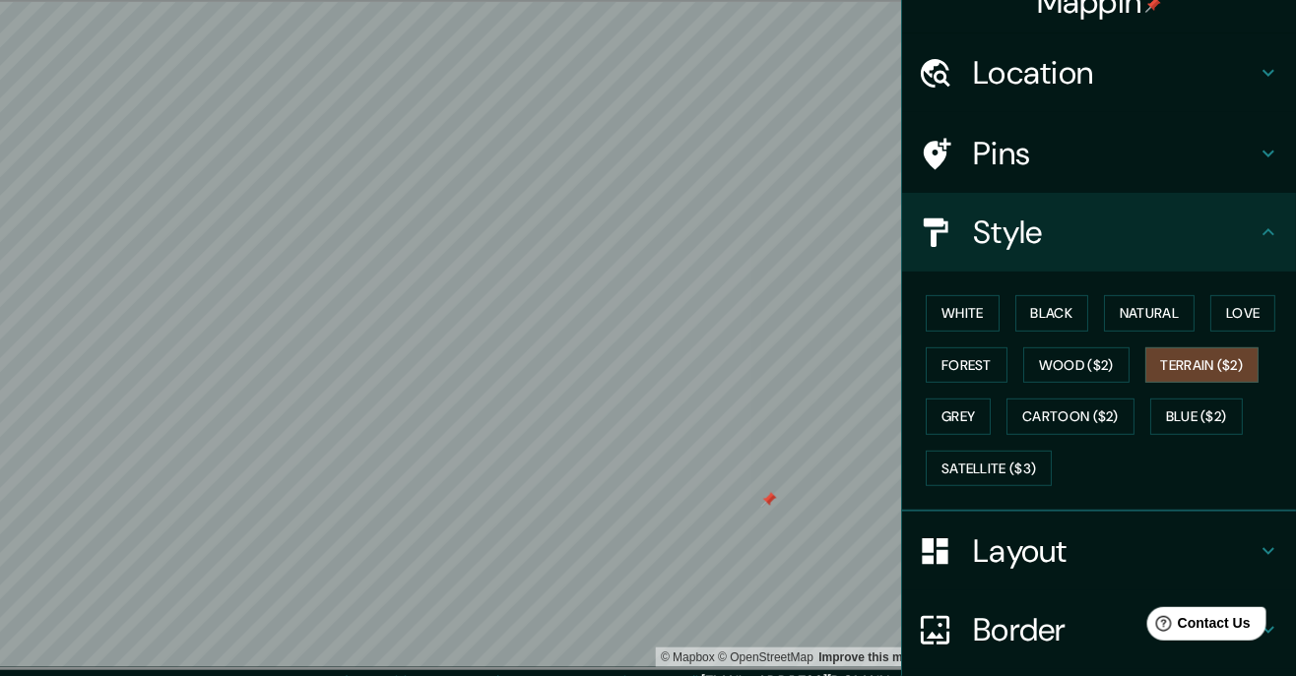
click at [809, 404] on button "Blue ($2)" at bounding box center [1196, 417] width 93 height 36
click at [809, 400] on button "Cartoon ($2)" at bounding box center [1070, 417] width 128 height 36
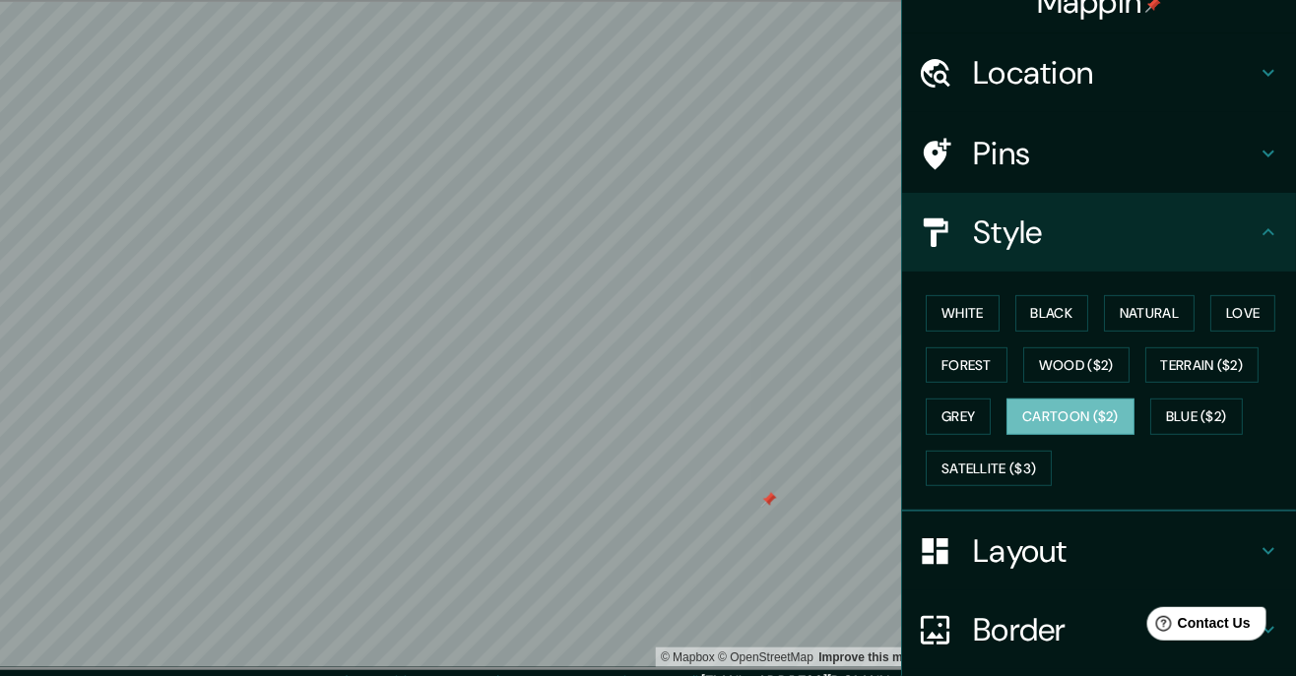
click at [809, 419] on button "Grey" at bounding box center [957, 417] width 65 height 36
click at [809, 370] on button "Forest" at bounding box center [966, 366] width 82 height 36
click at [809, 320] on button "White" at bounding box center [962, 313] width 74 height 36
click at [809, 304] on button "Black" at bounding box center [1052, 313] width 74 height 36
